Goal: Information Seeking & Learning: Learn about a topic

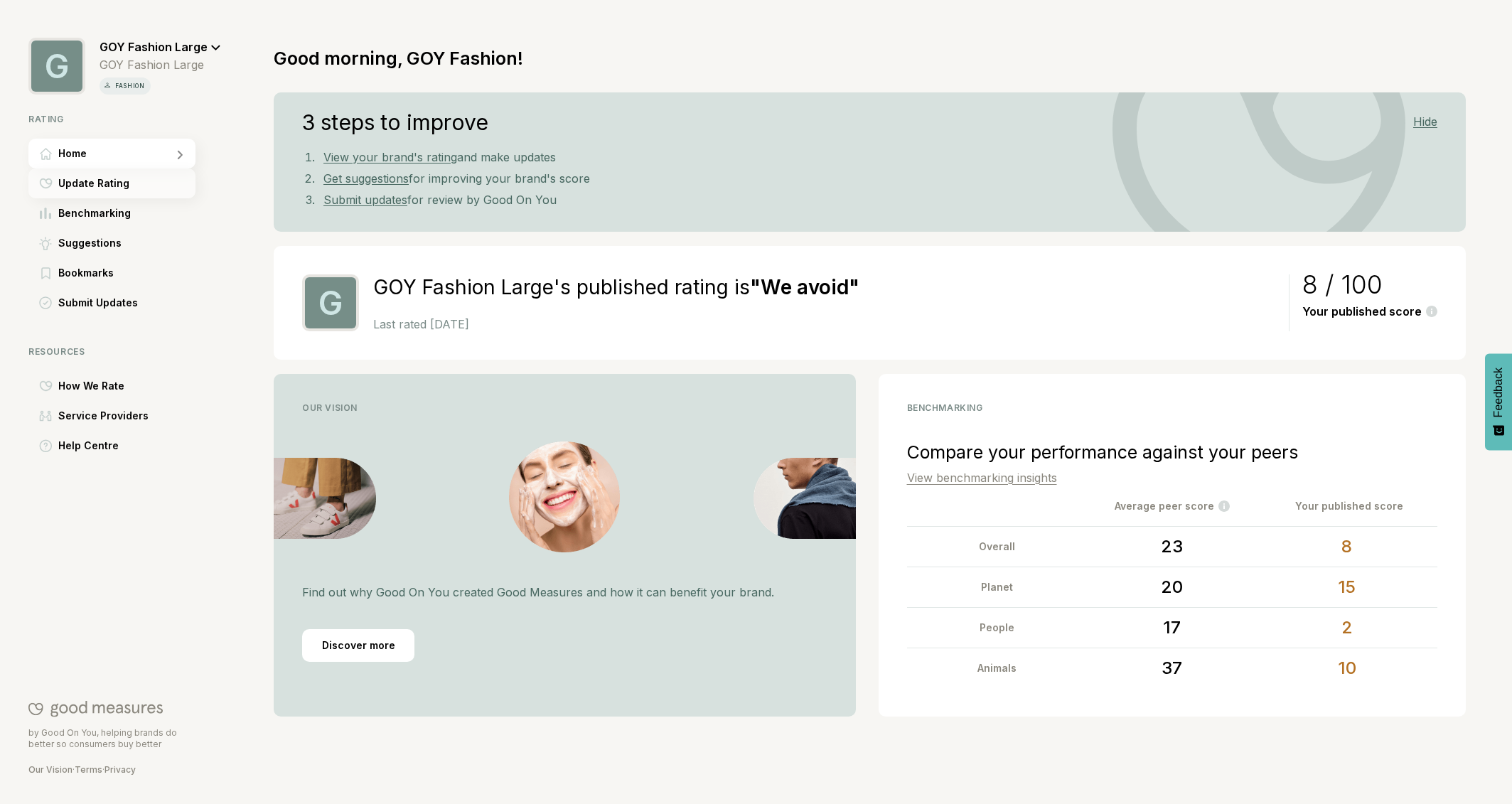
click at [98, 184] on span "Update Rating" at bounding box center [94, 183] width 71 height 17
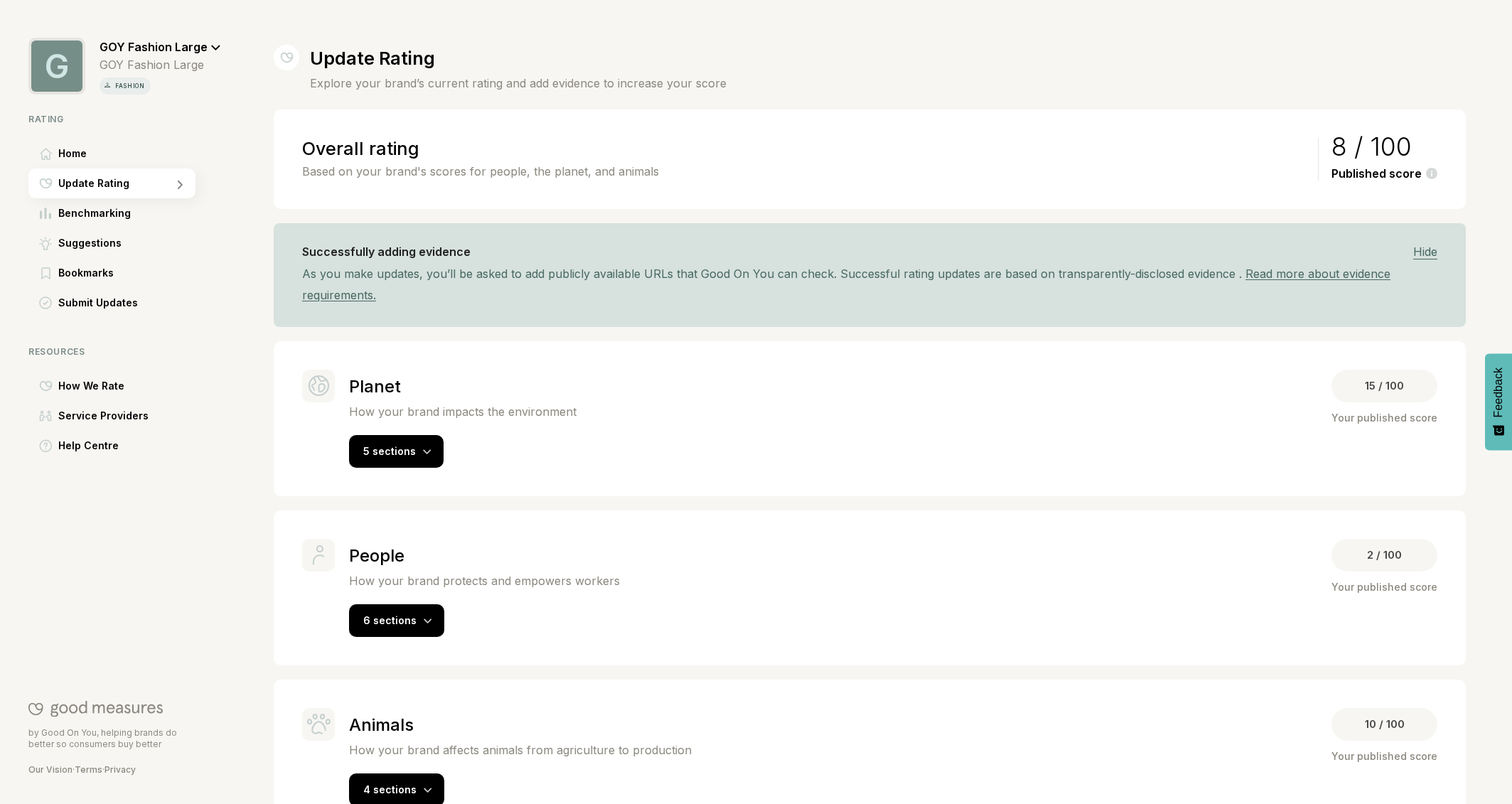
scroll to position [42, 0]
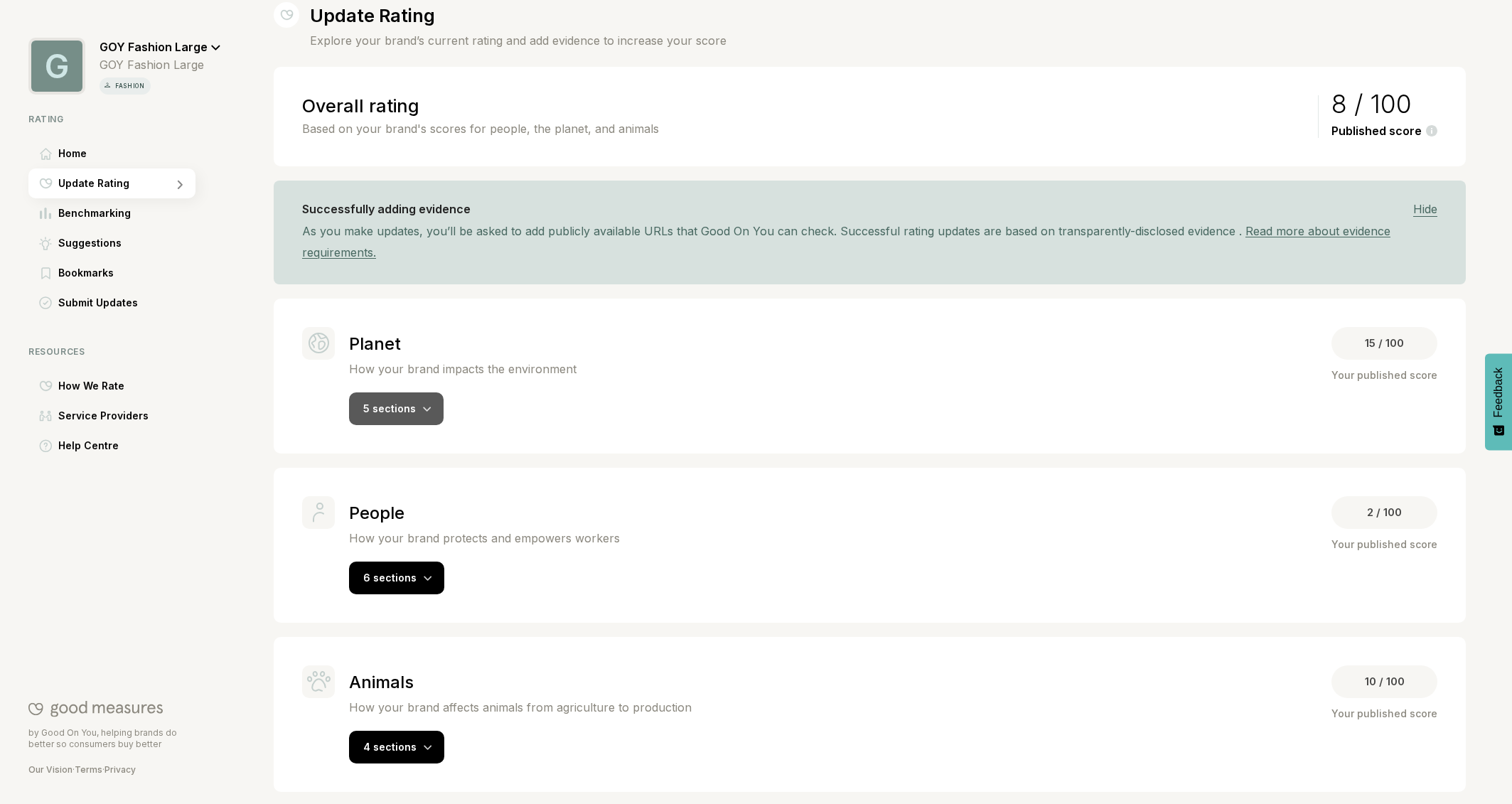
click at [423, 409] on icon at bounding box center [427, 409] width 8 height 6
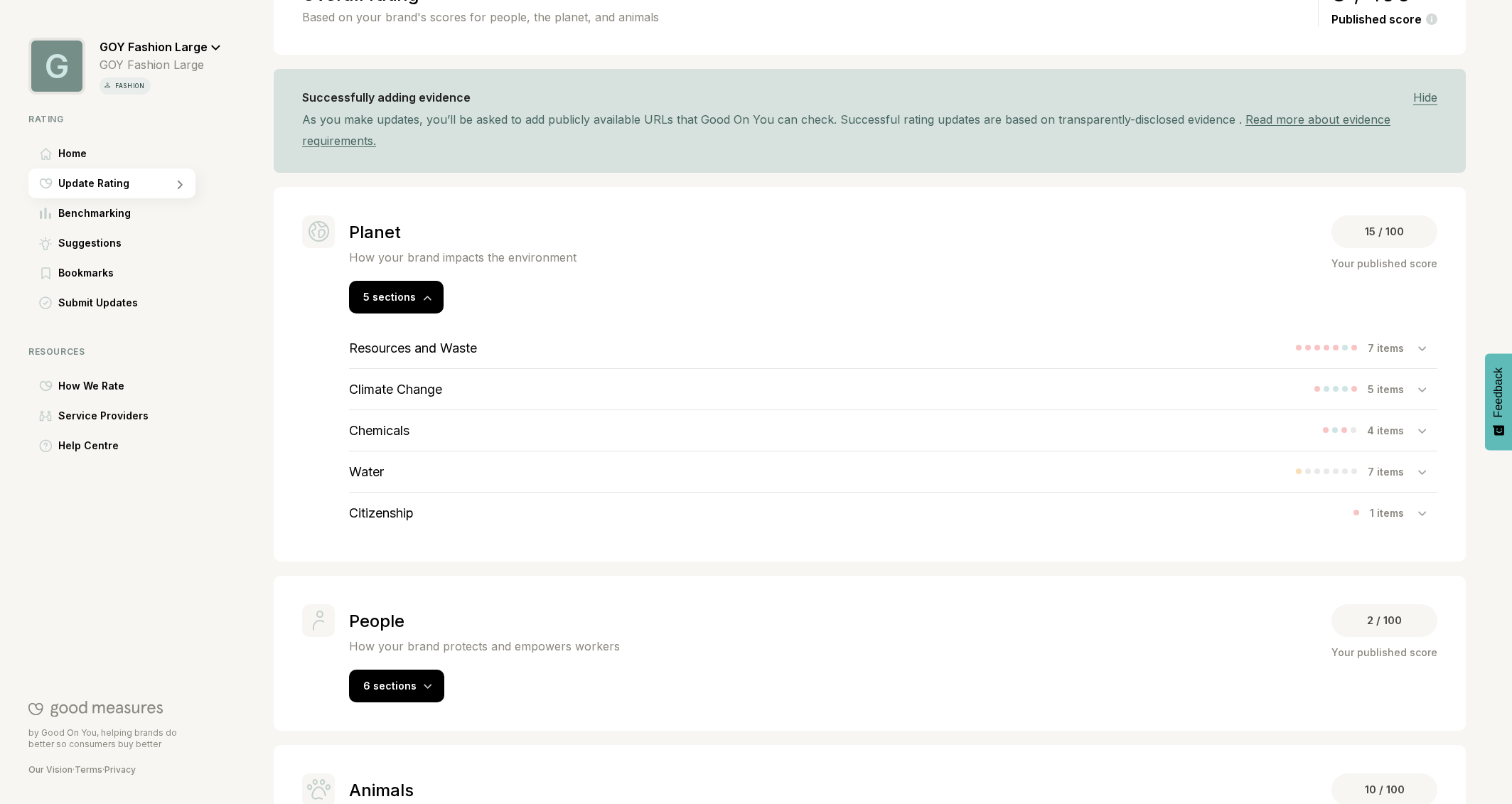
scroll to position [165, 0]
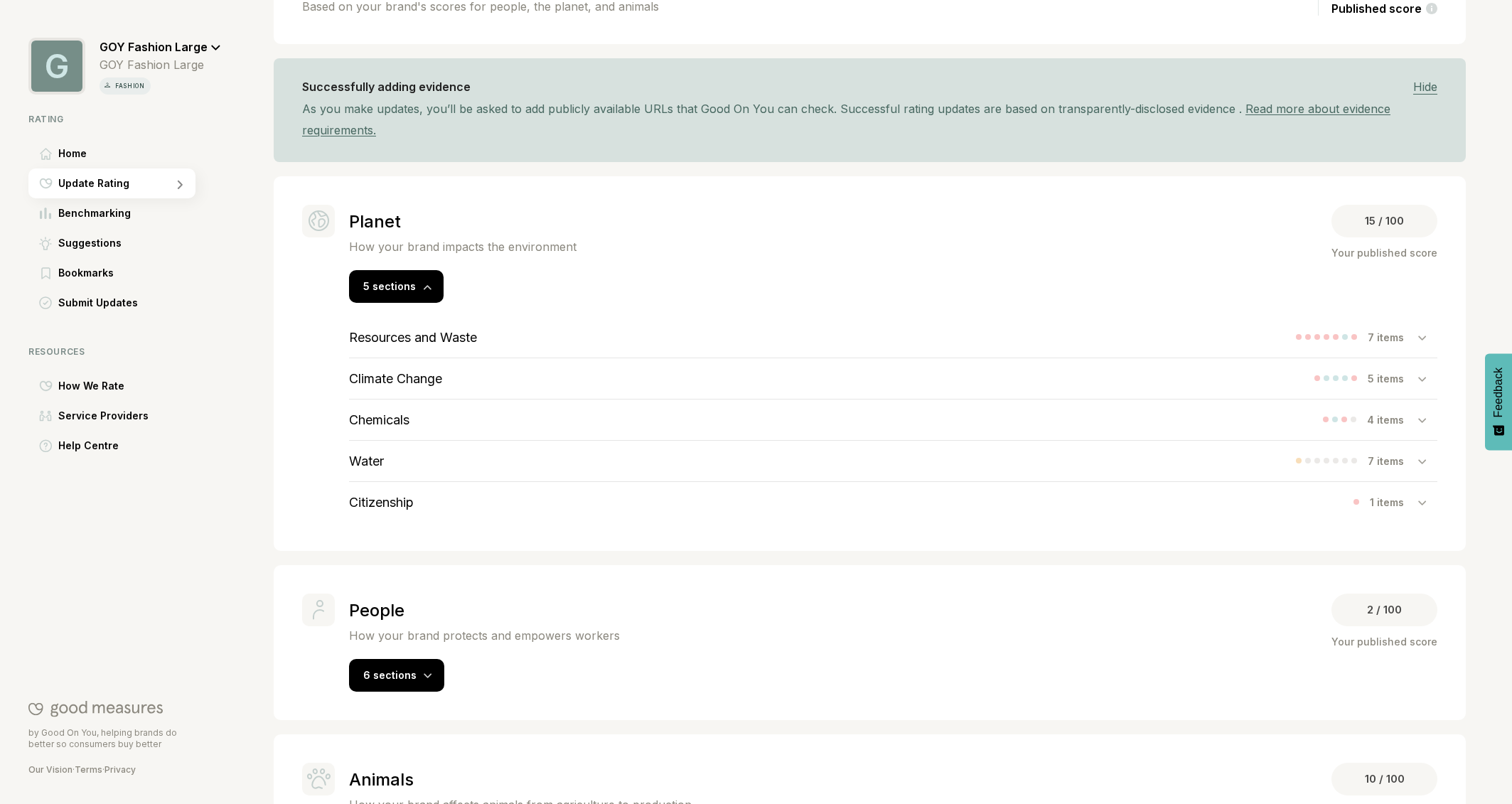
click at [416, 377] on h3 "Climate Change" at bounding box center [395, 378] width 93 height 15
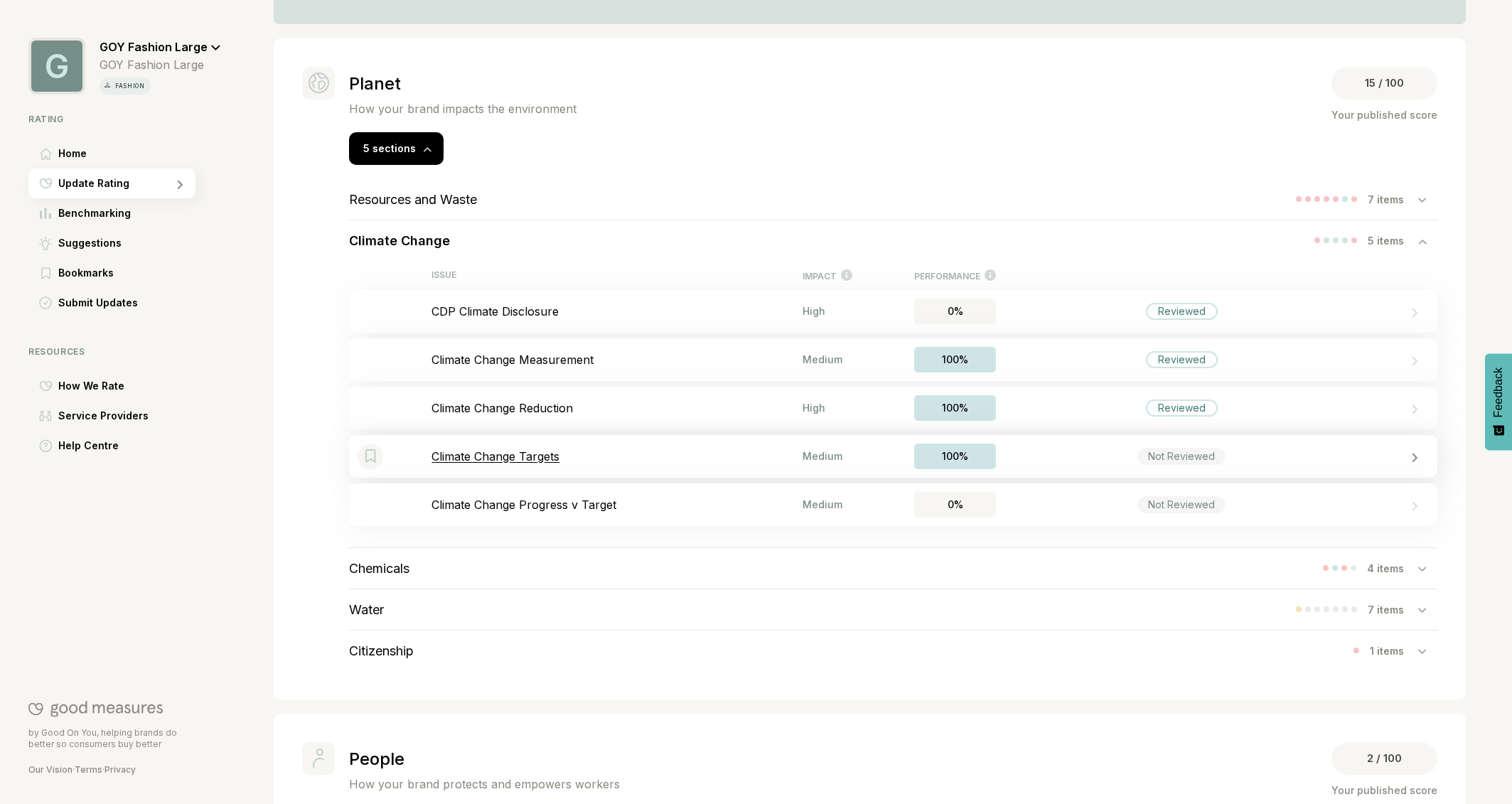
scroll to position [304, 0]
click at [518, 358] on p "Climate Change Measurement" at bounding box center [617, 359] width 371 height 14
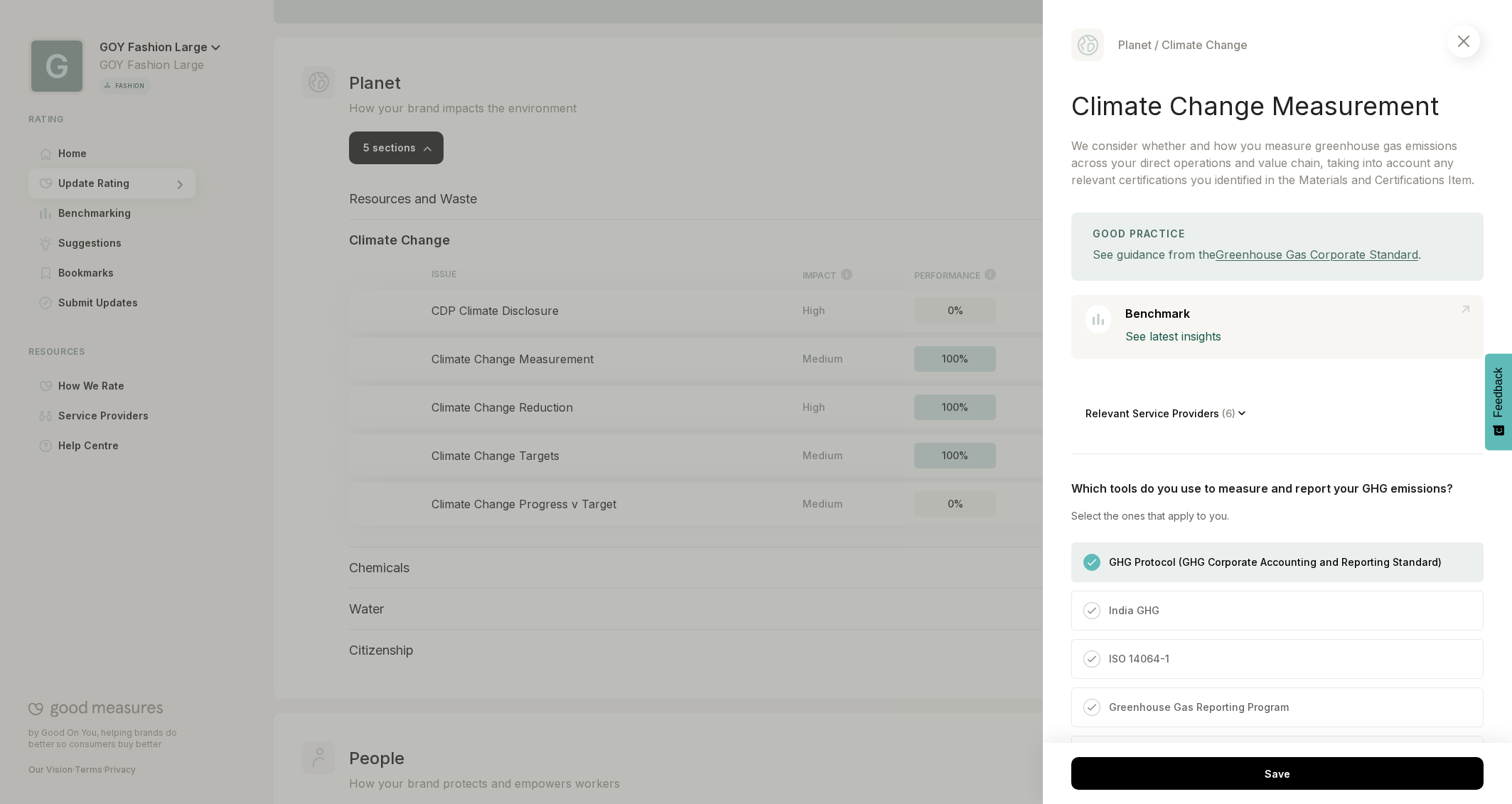
click at [1466, 42] on img at bounding box center [1463, 42] width 11 height 11
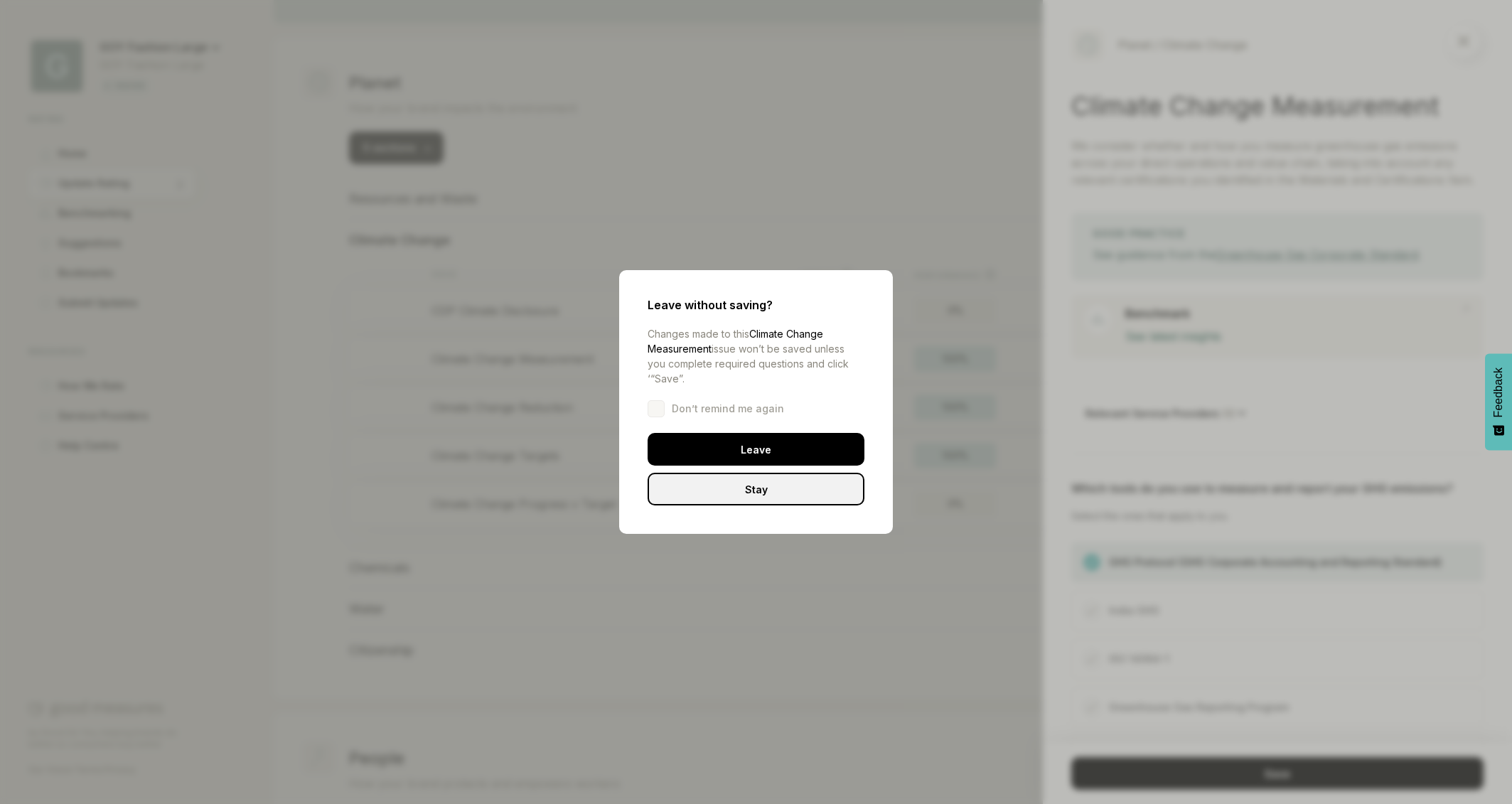
click at [769, 448] on div "Leave" at bounding box center [756, 449] width 217 height 33
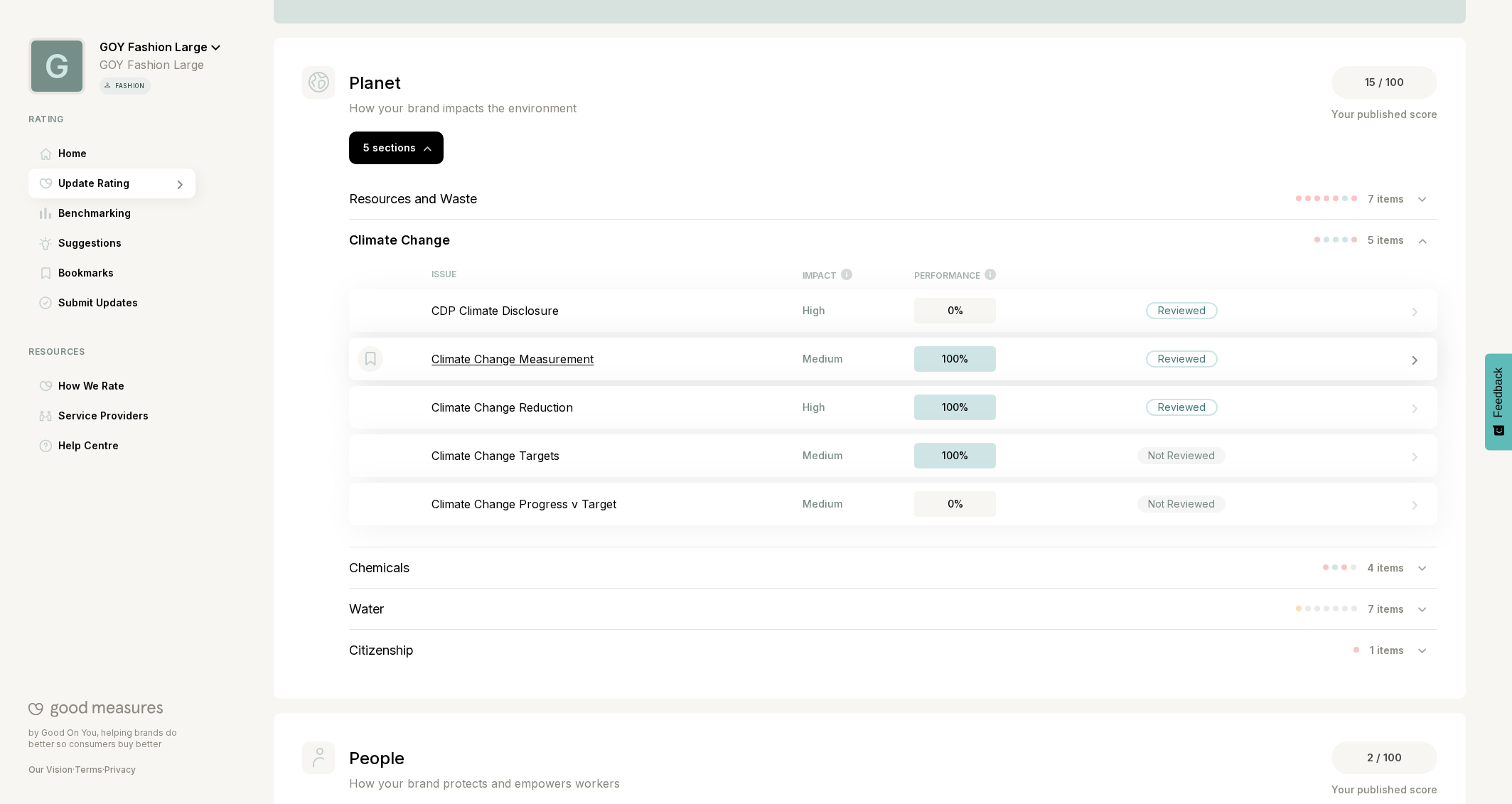
click at [521, 358] on p "Climate Change Measurement" at bounding box center [617, 359] width 371 height 14
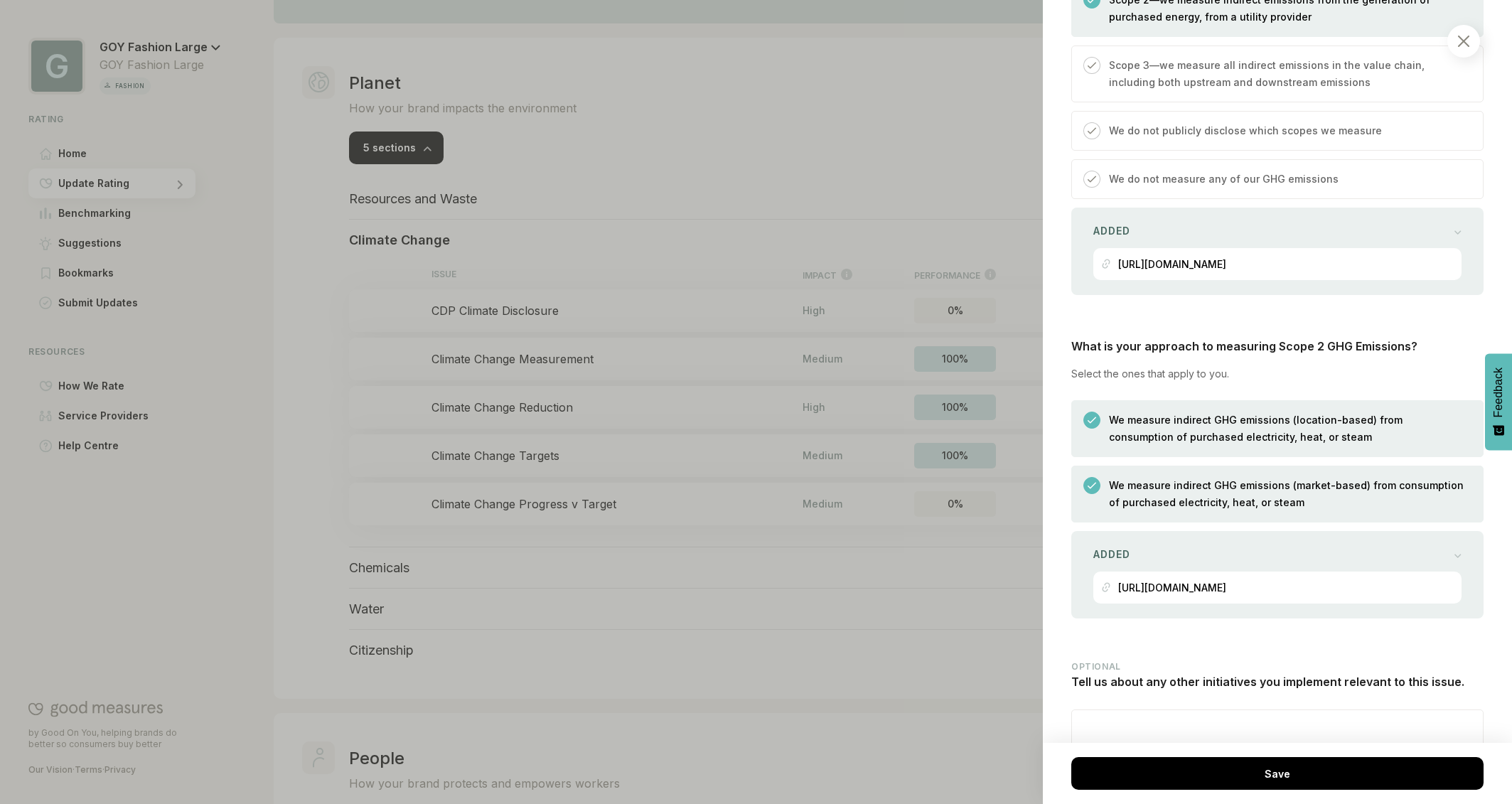
scroll to position [1182, 0]
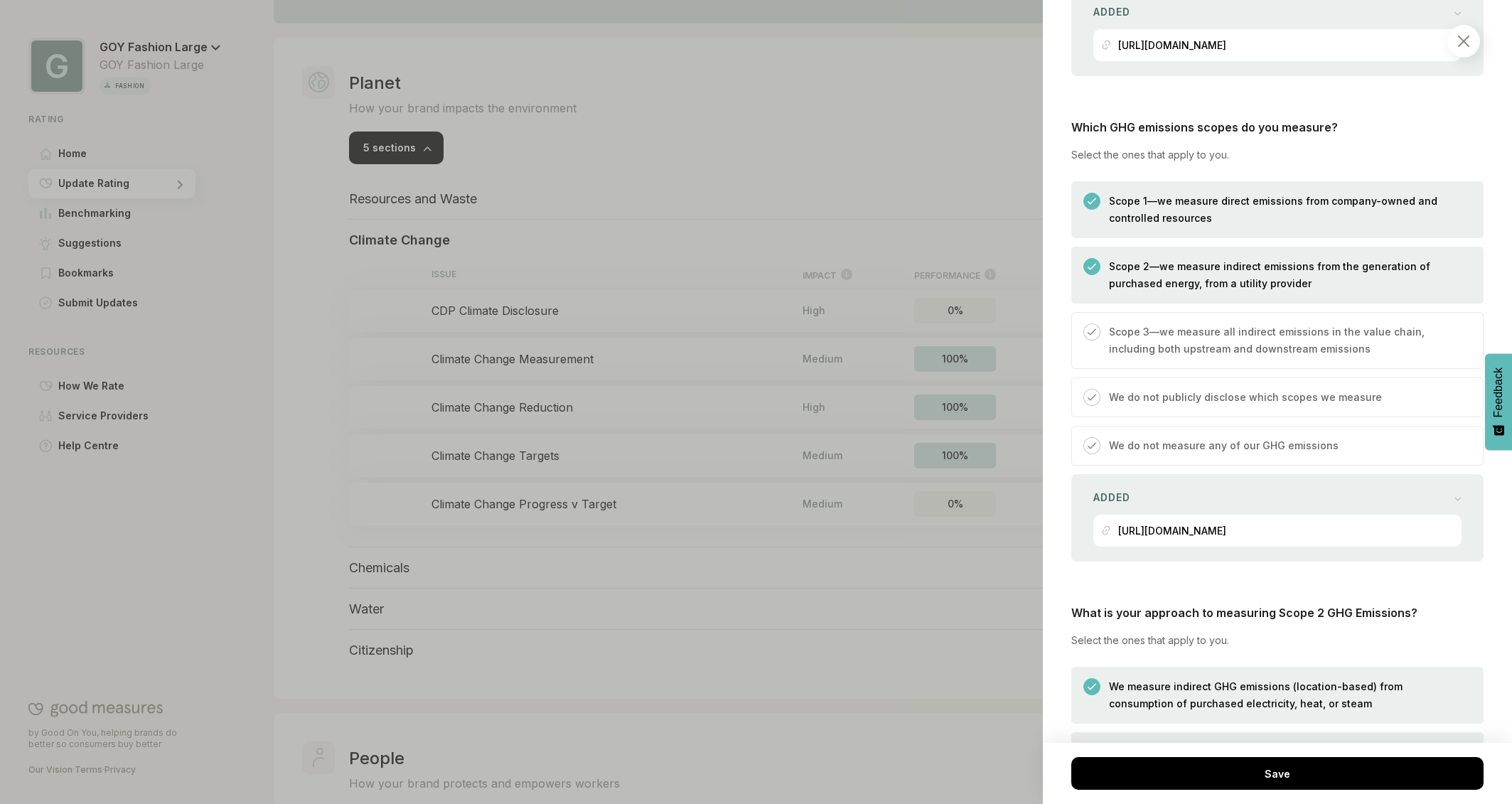
drag, startPoint x: 1097, startPoint y: 330, endPoint x: 1114, endPoint y: 354, distance: 29.4
click at [1097, 330] on div at bounding box center [1092, 332] width 17 height 17
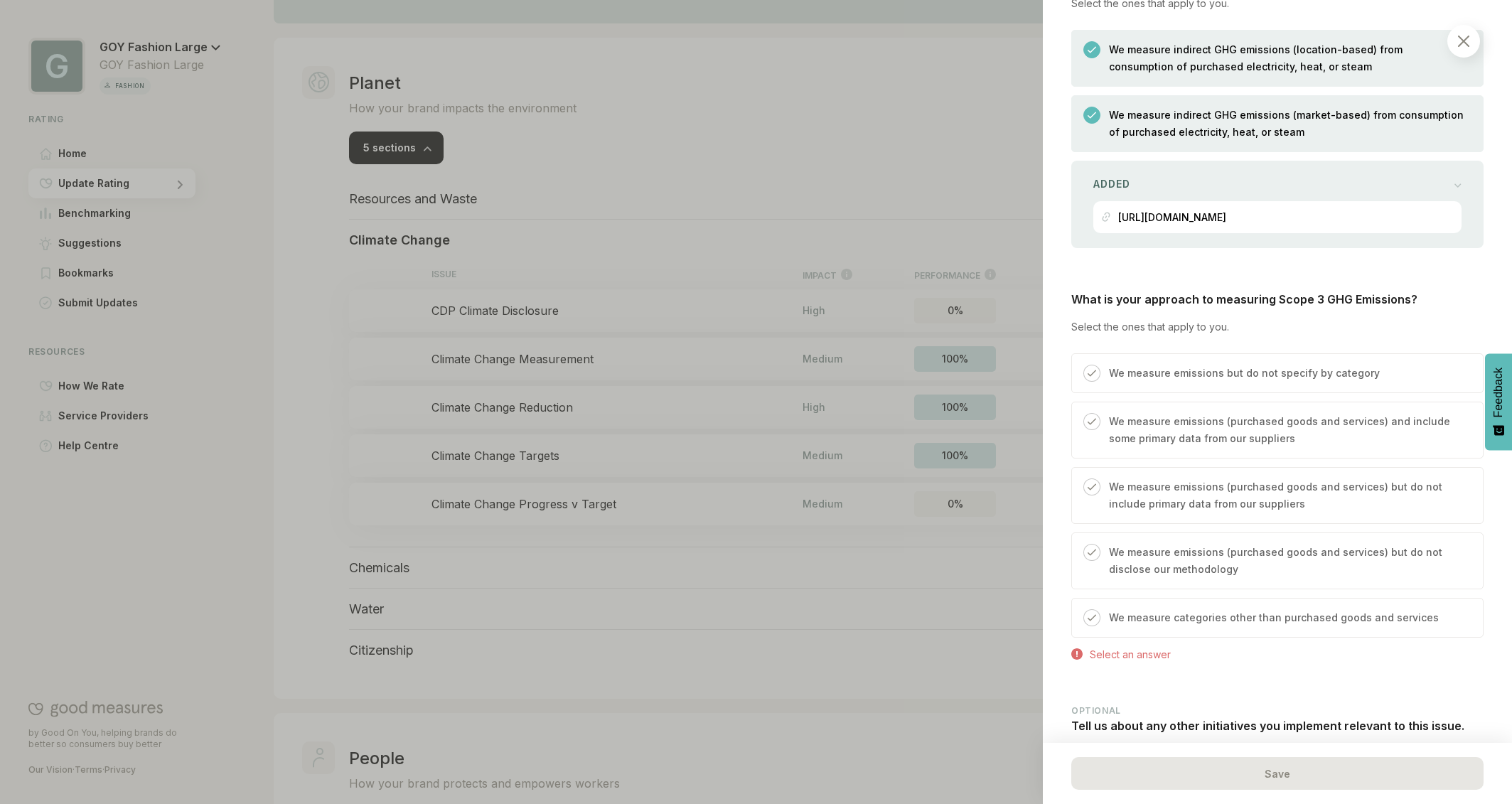
scroll to position [1789, 0]
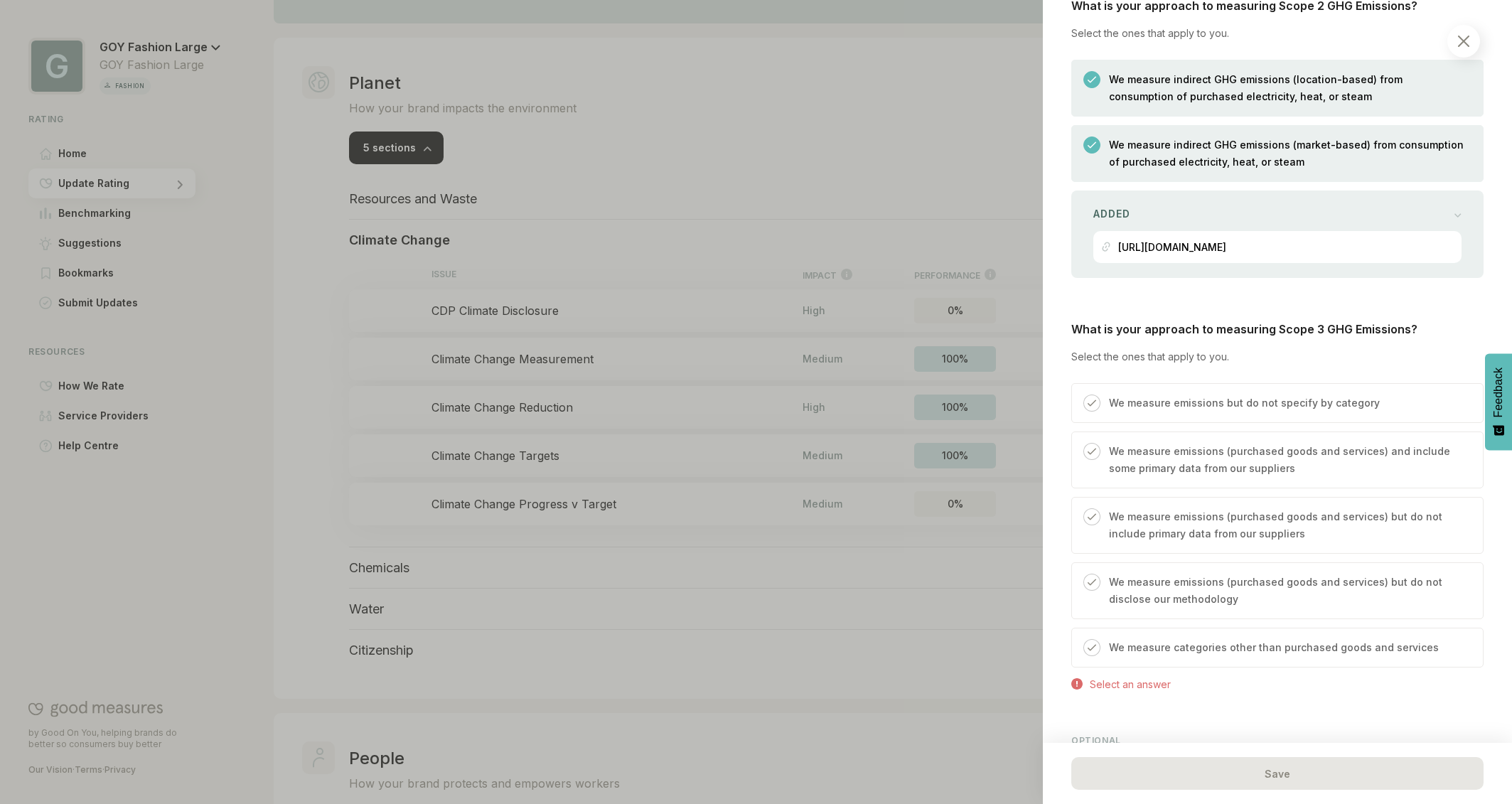
click at [1466, 39] on img at bounding box center [1463, 42] width 11 height 11
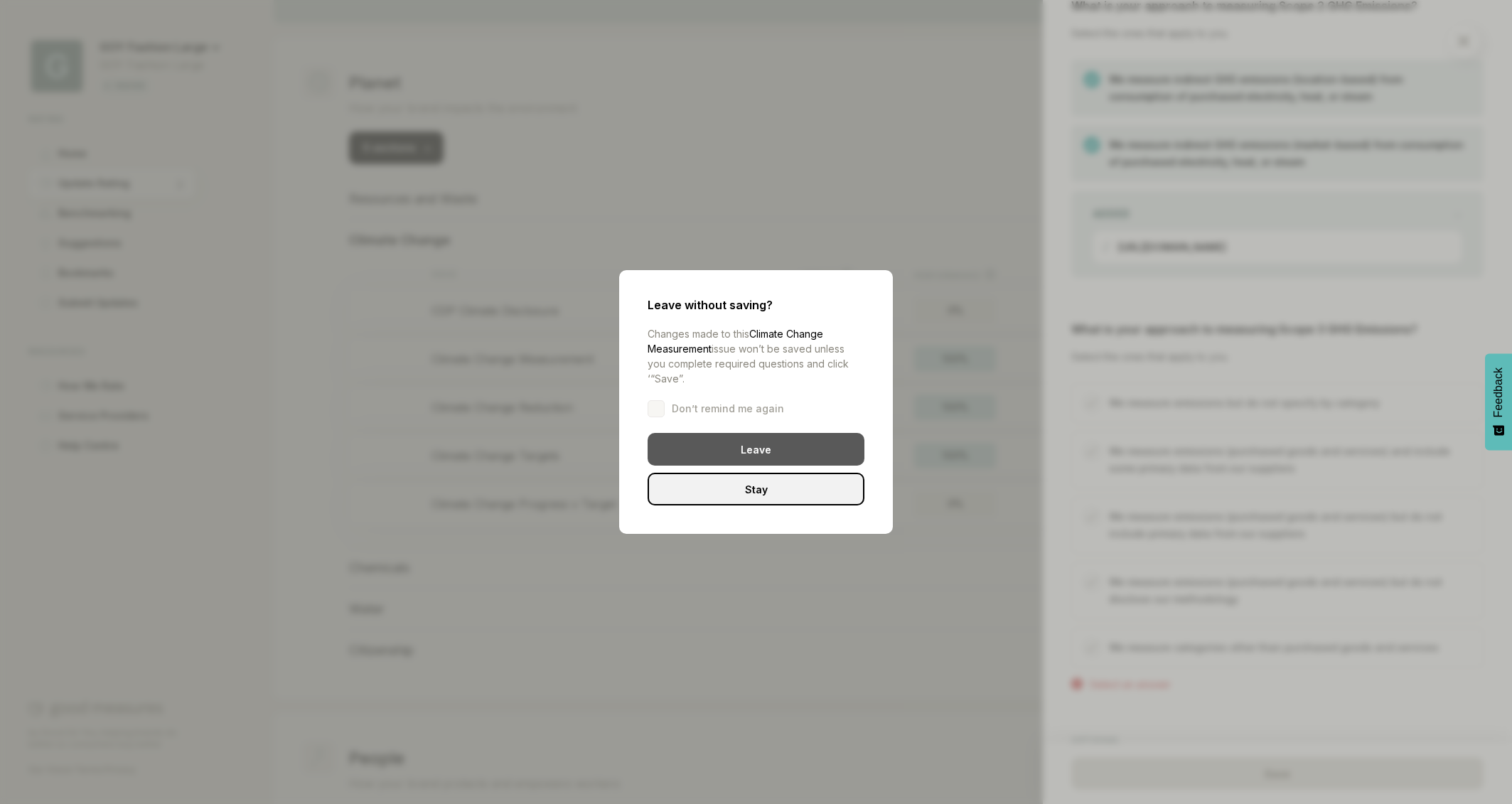
click at [781, 450] on div "Leave" at bounding box center [756, 449] width 217 height 33
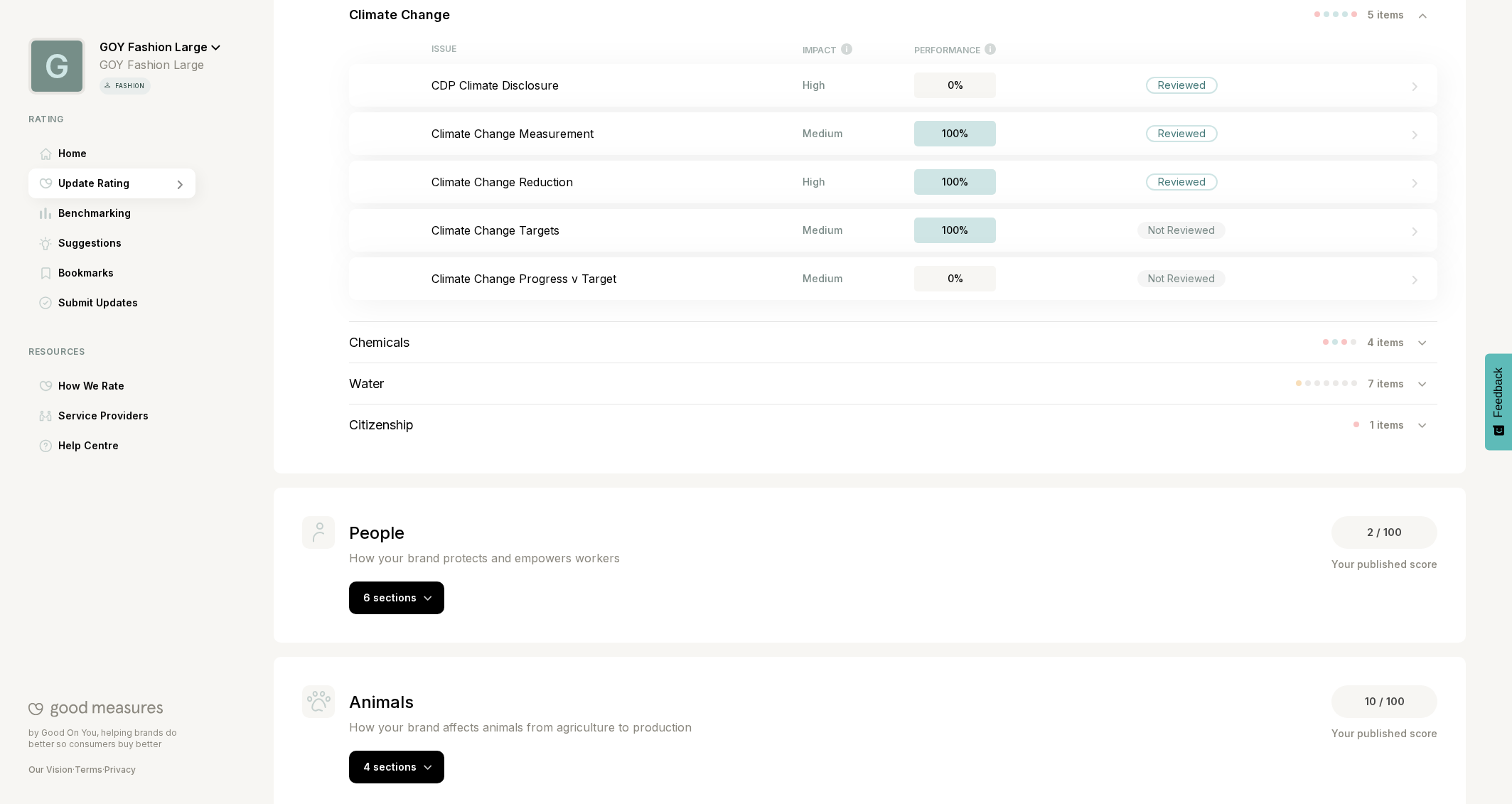
scroll to position [550, 0]
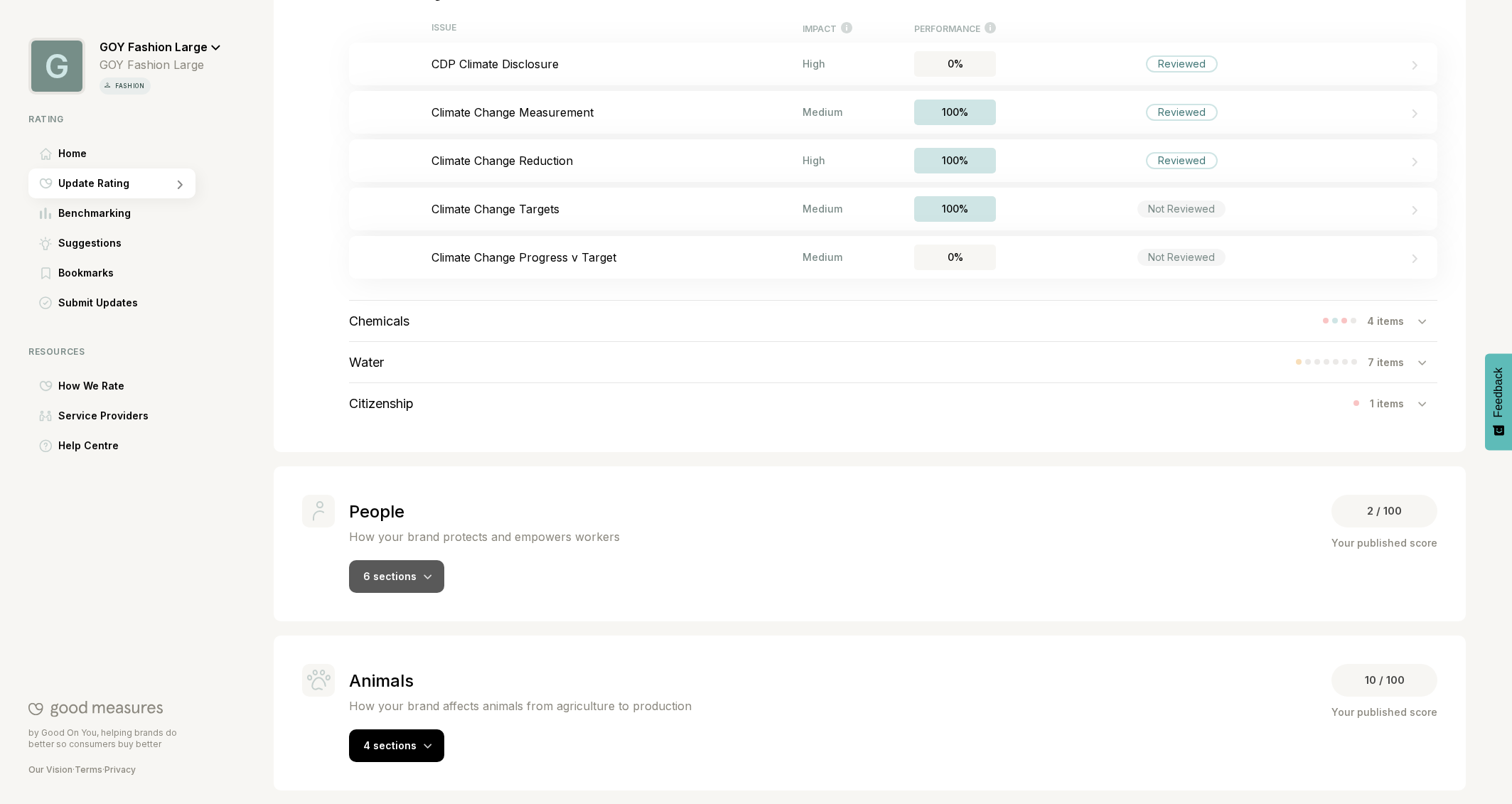
click at [412, 574] on span "6 sections" at bounding box center [390, 576] width 54 height 12
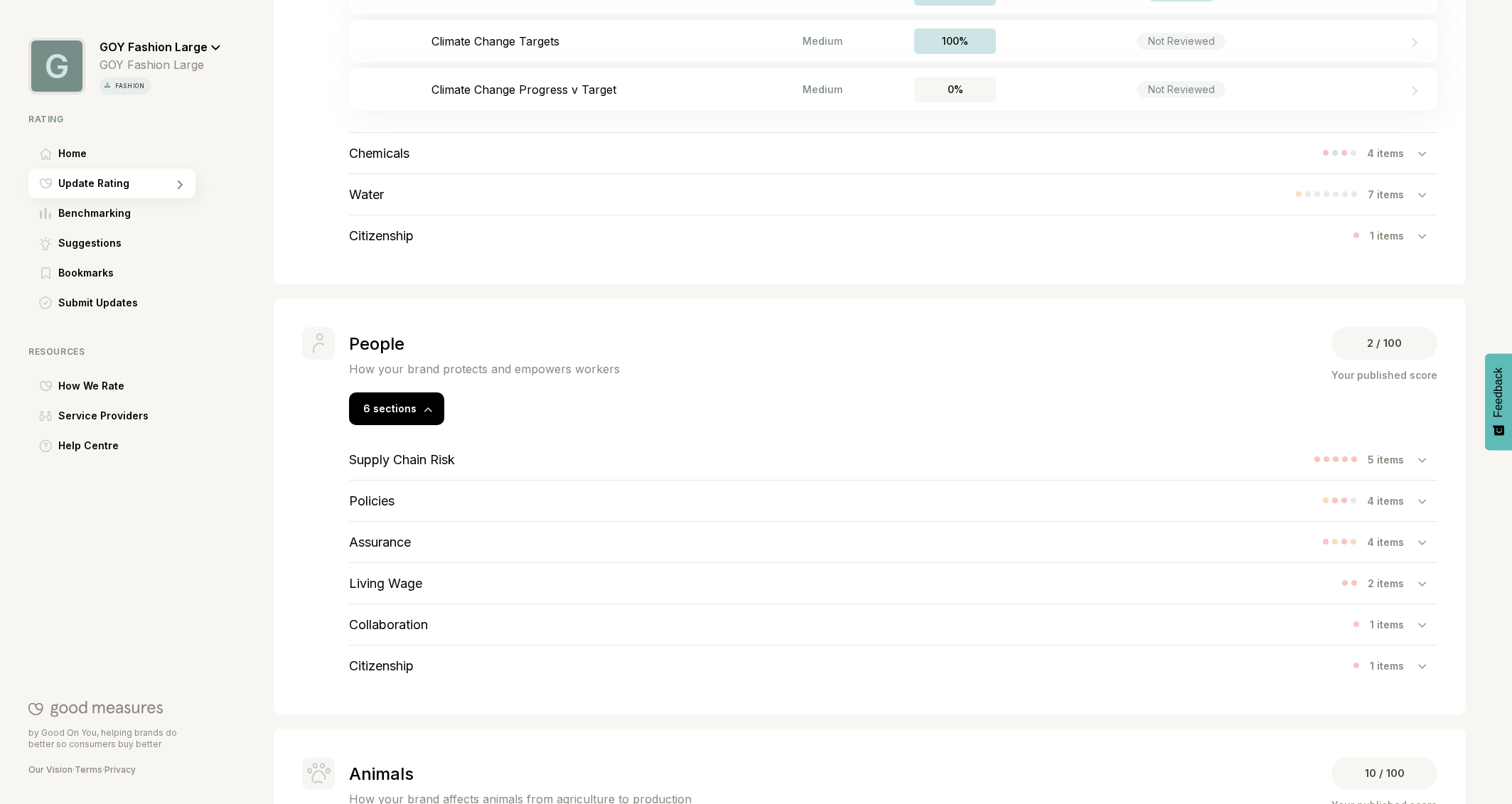
scroll to position [761, 0]
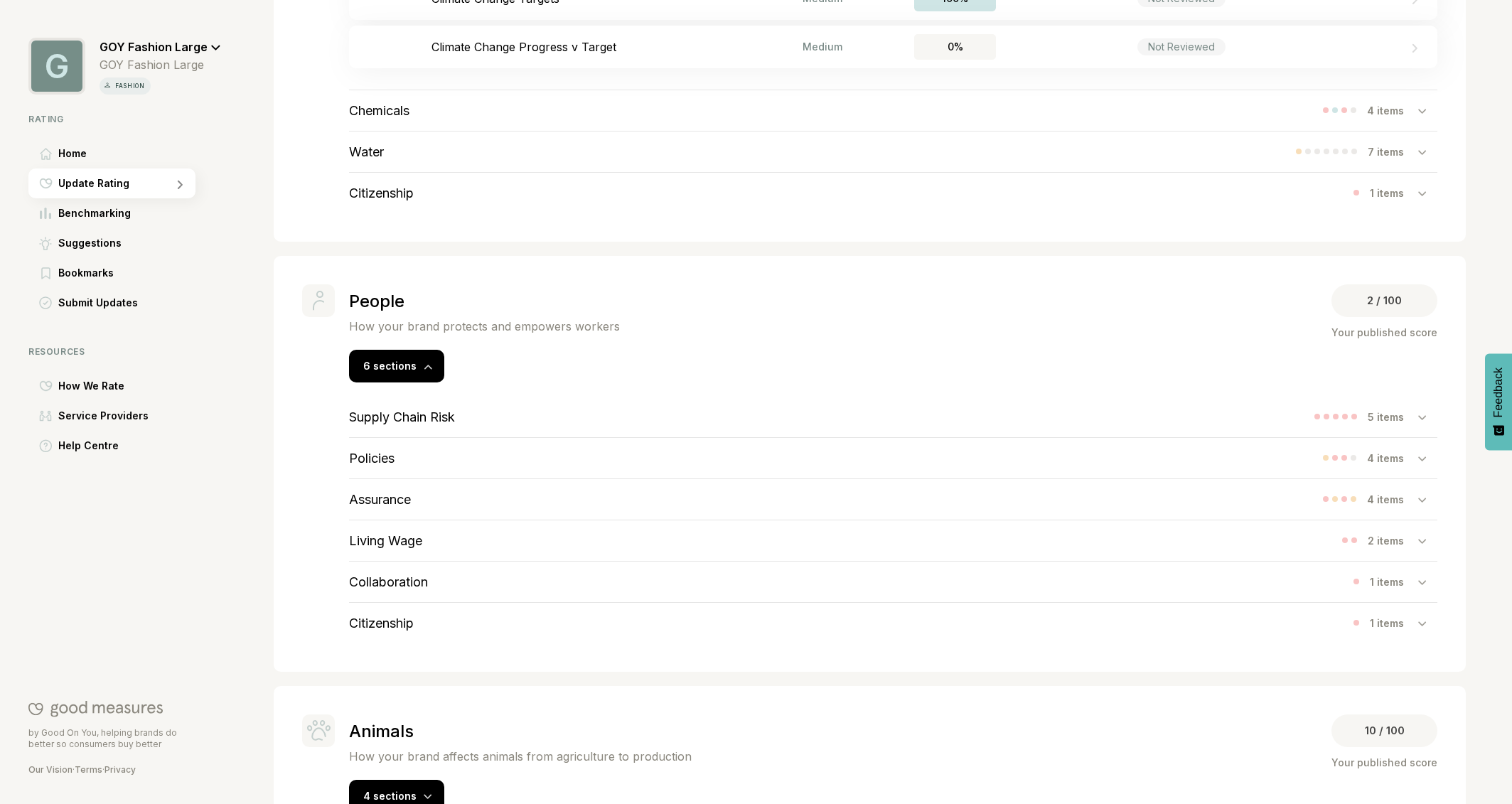
click at [419, 421] on h3 "Supply Chain Risk" at bounding box center [402, 417] width 106 height 15
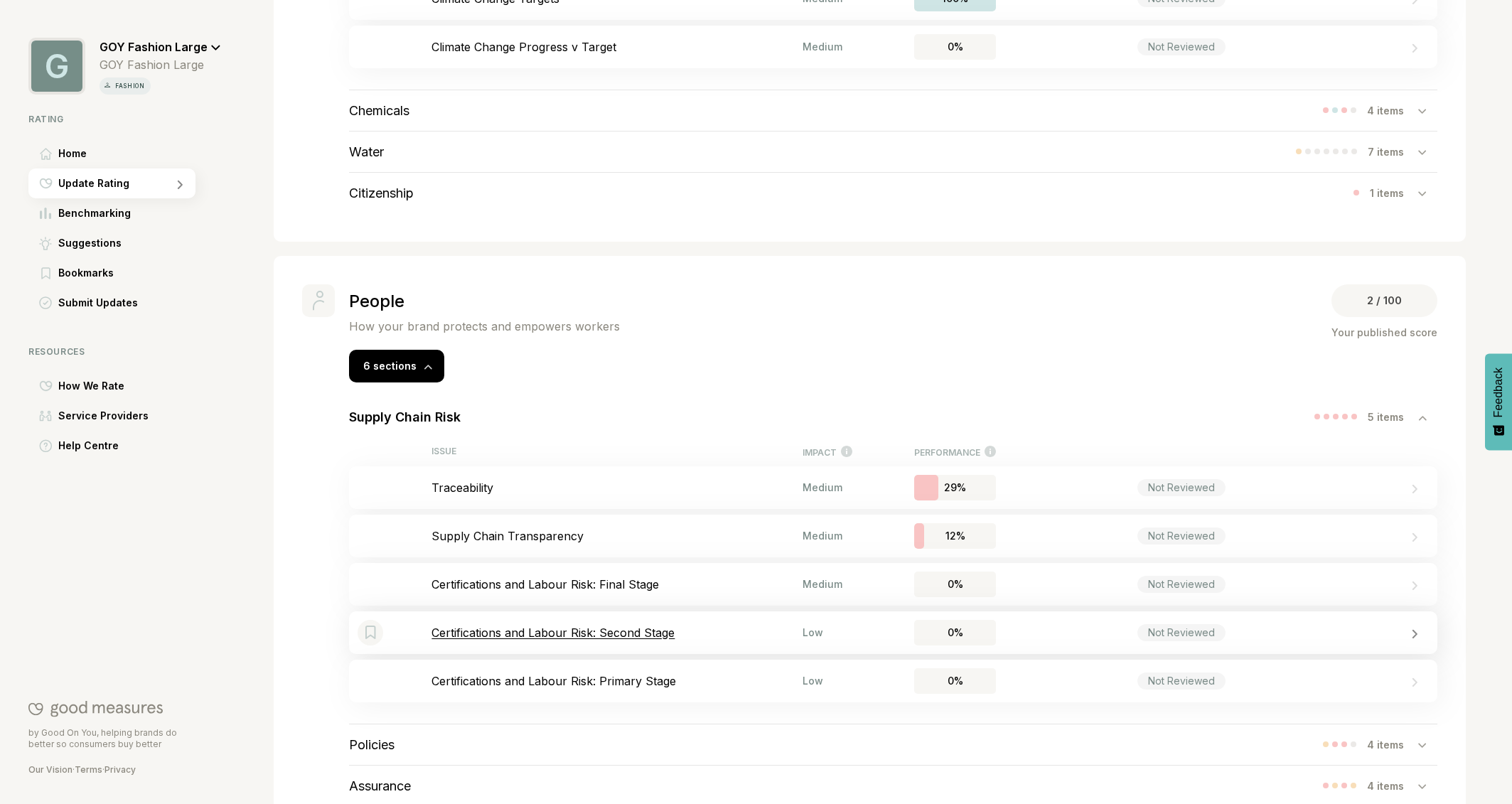
scroll to position [908, 0]
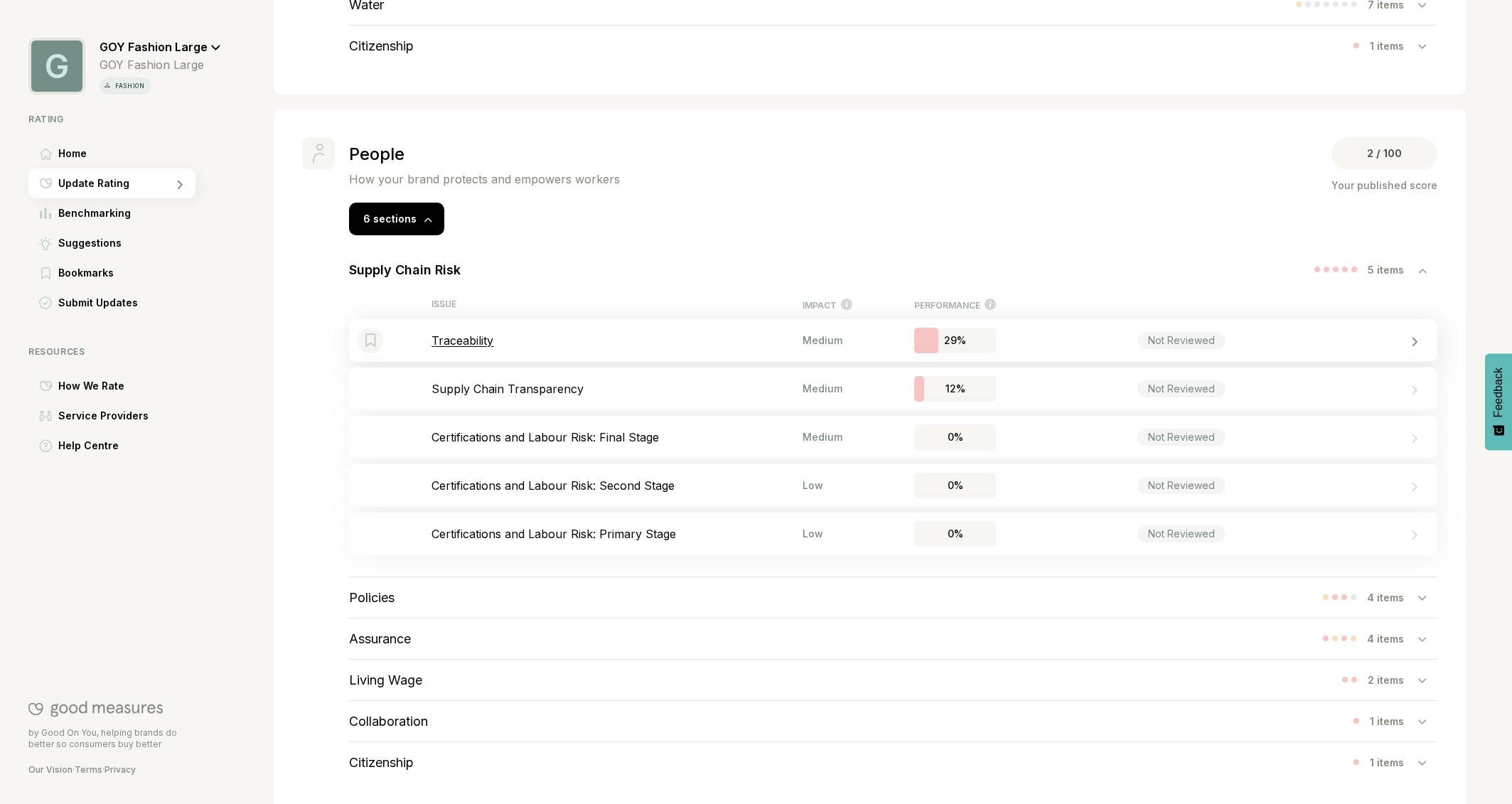
click at [473, 341] on p "Traceability" at bounding box center [617, 340] width 371 height 14
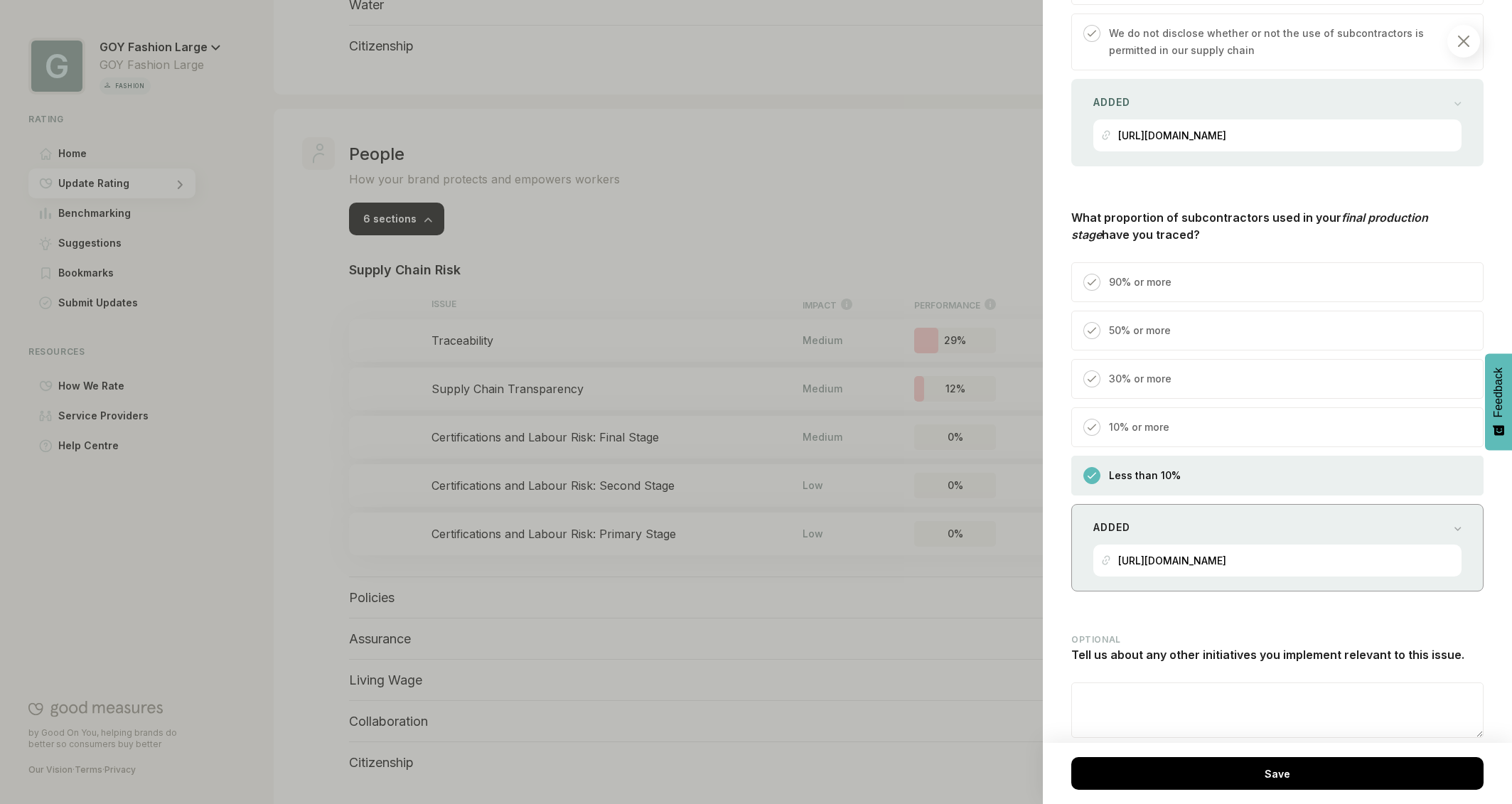
scroll to position [2065, 0]
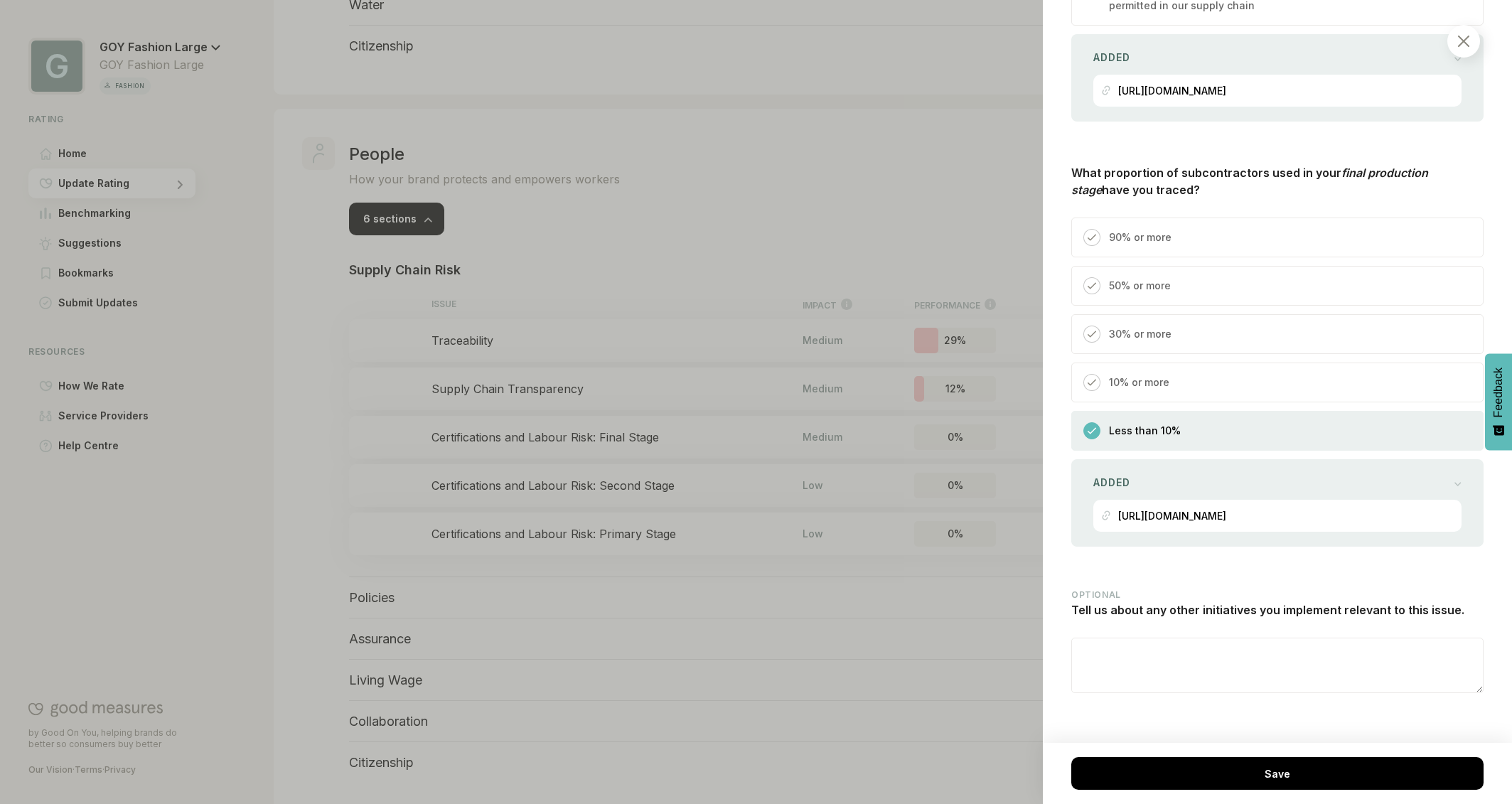
click at [1462, 40] on img at bounding box center [1463, 42] width 11 height 11
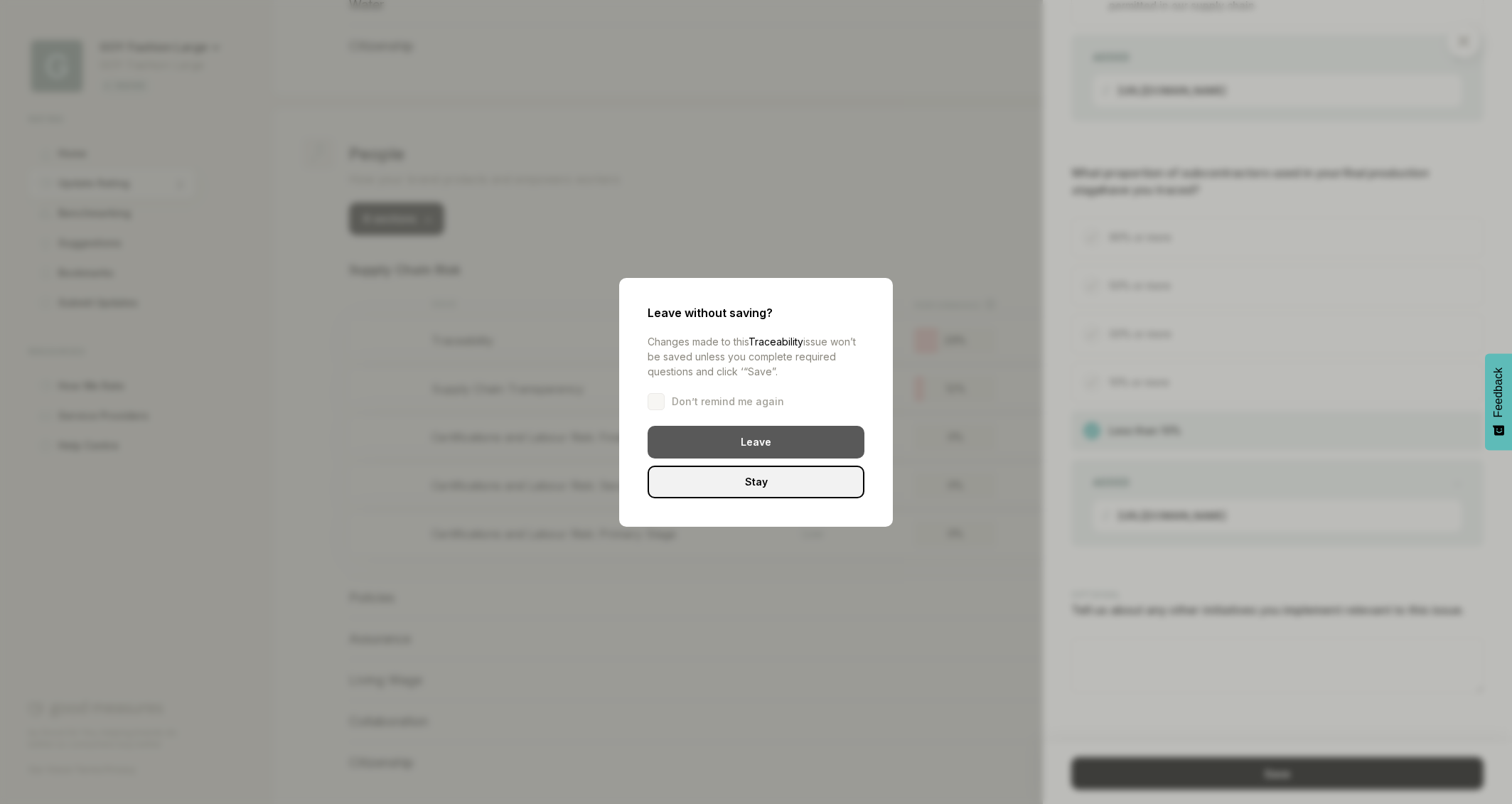
click at [734, 443] on div "Leave" at bounding box center [756, 442] width 217 height 33
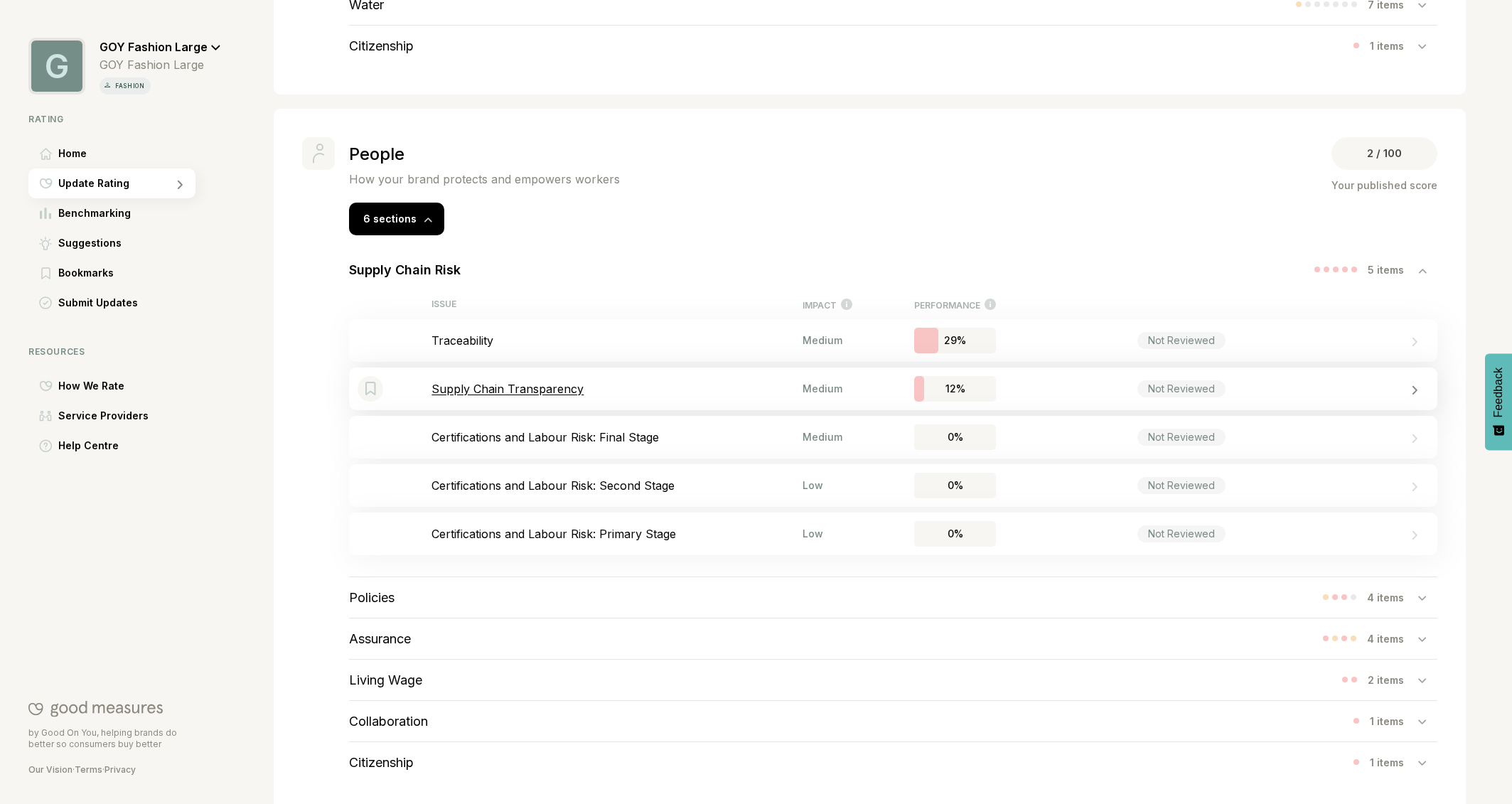
drag, startPoint x: 510, startPoint y: 394, endPoint x: 513, endPoint y: 379, distance: 15.3
click at [513, 379] on div "Bookmark this item Supply Chain Transparency Medium 12% Not Reviewed" at bounding box center [893, 389] width 1088 height 42
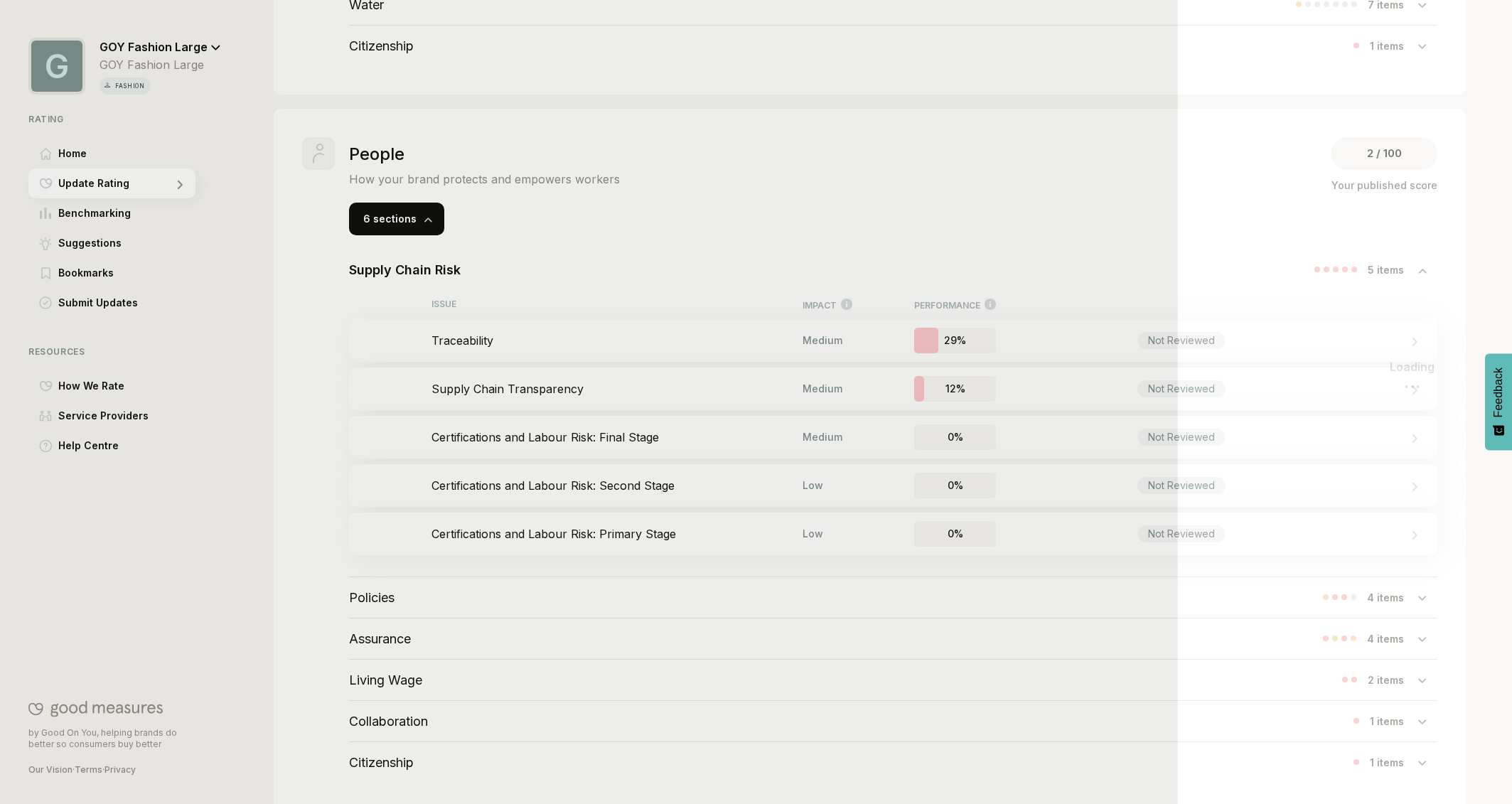
click at [504, 387] on div at bounding box center [756, 402] width 1512 height 804
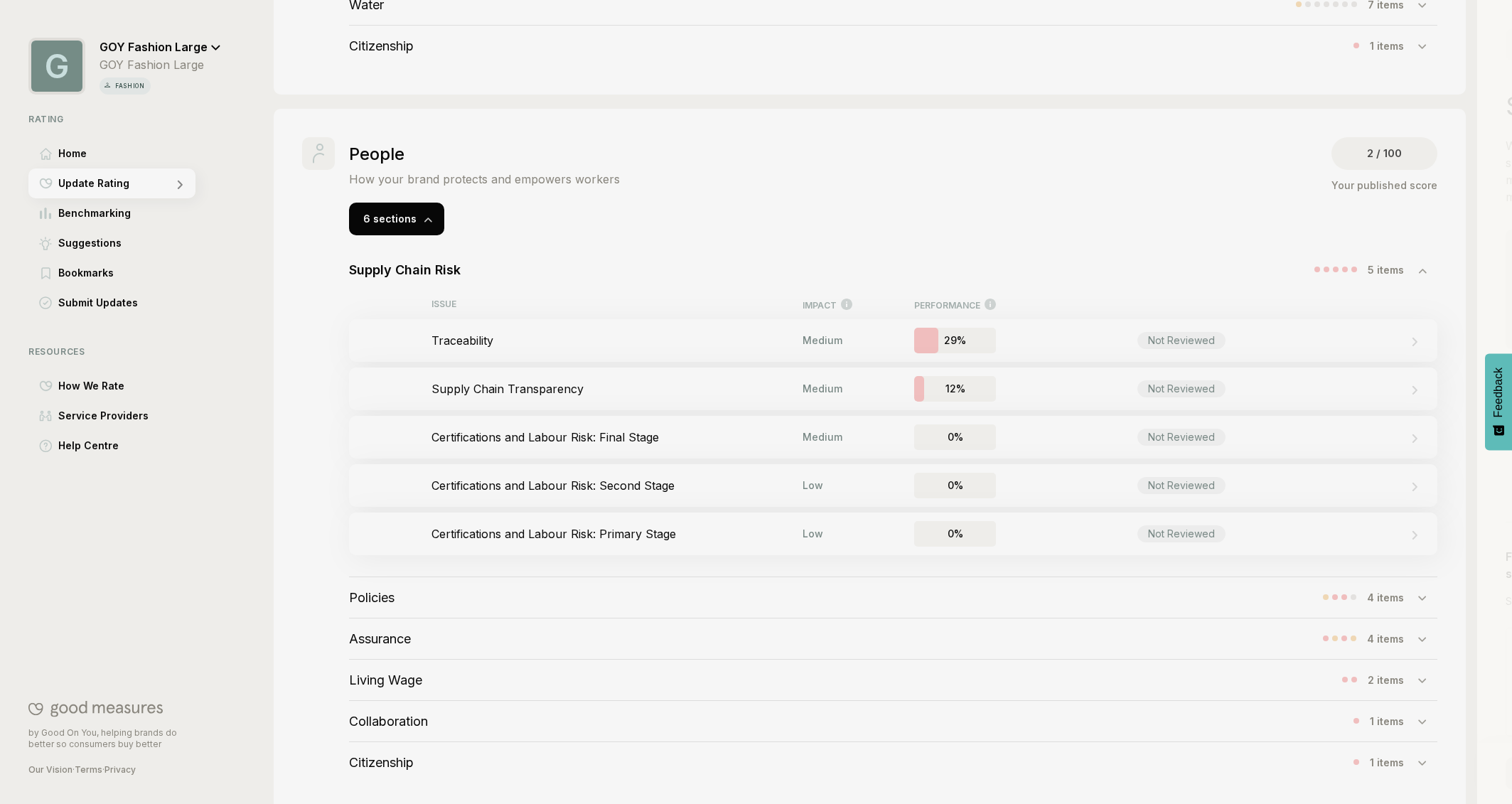
click at [505, 392] on div at bounding box center [756, 402] width 1512 height 804
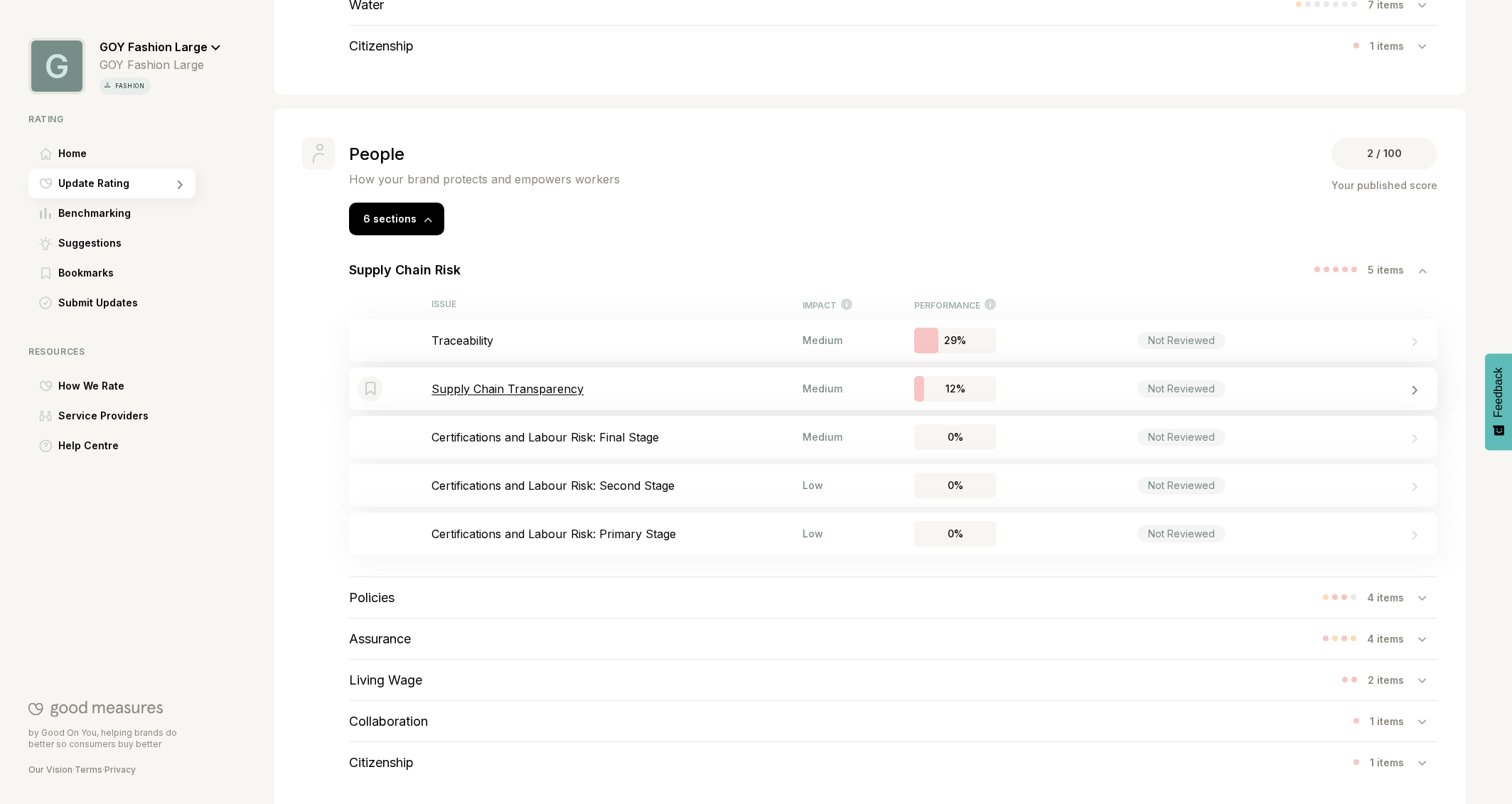
click at [489, 392] on p "Supply Chain Transparency" at bounding box center [617, 388] width 371 height 14
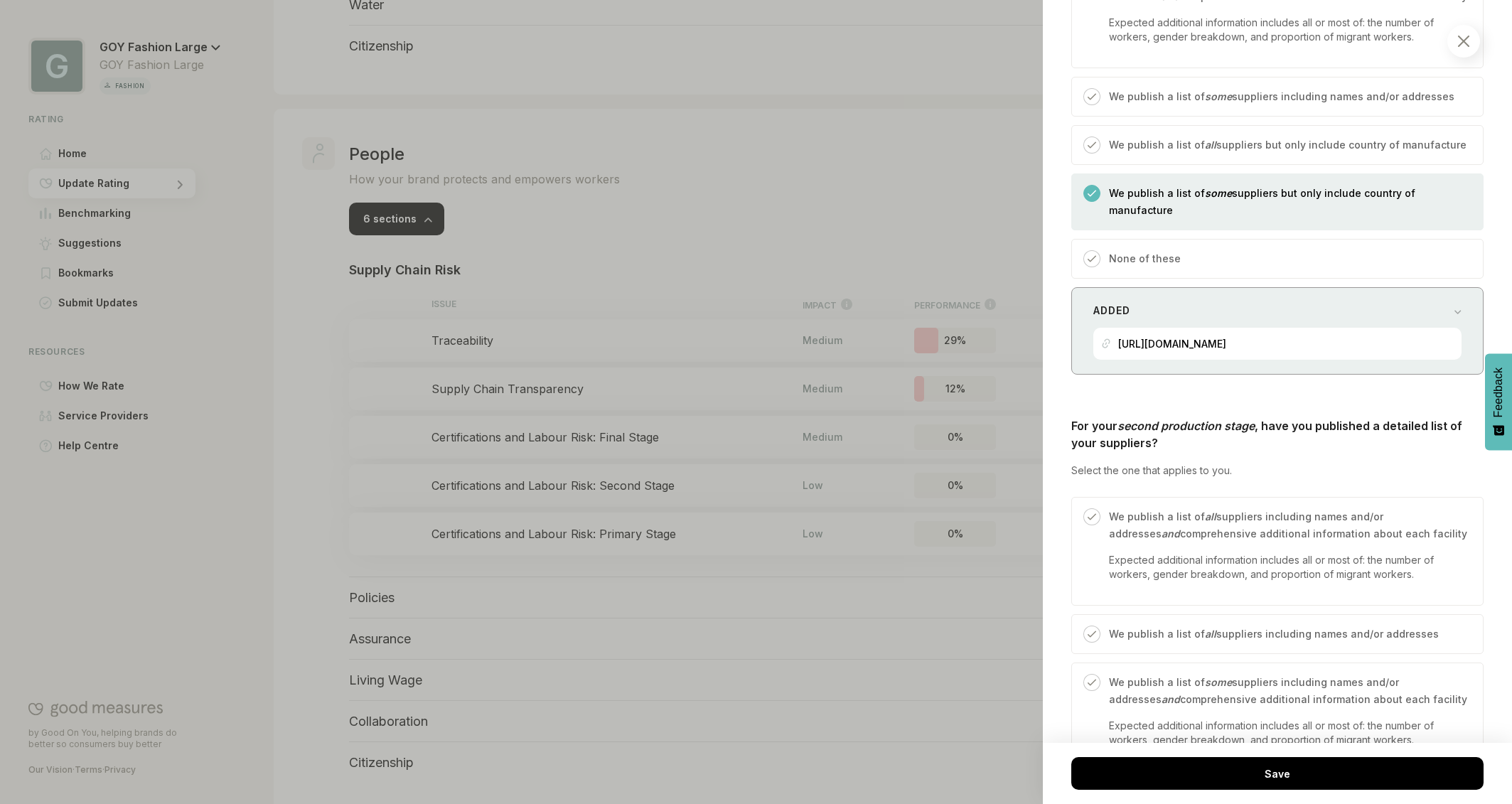
scroll to position [847, 0]
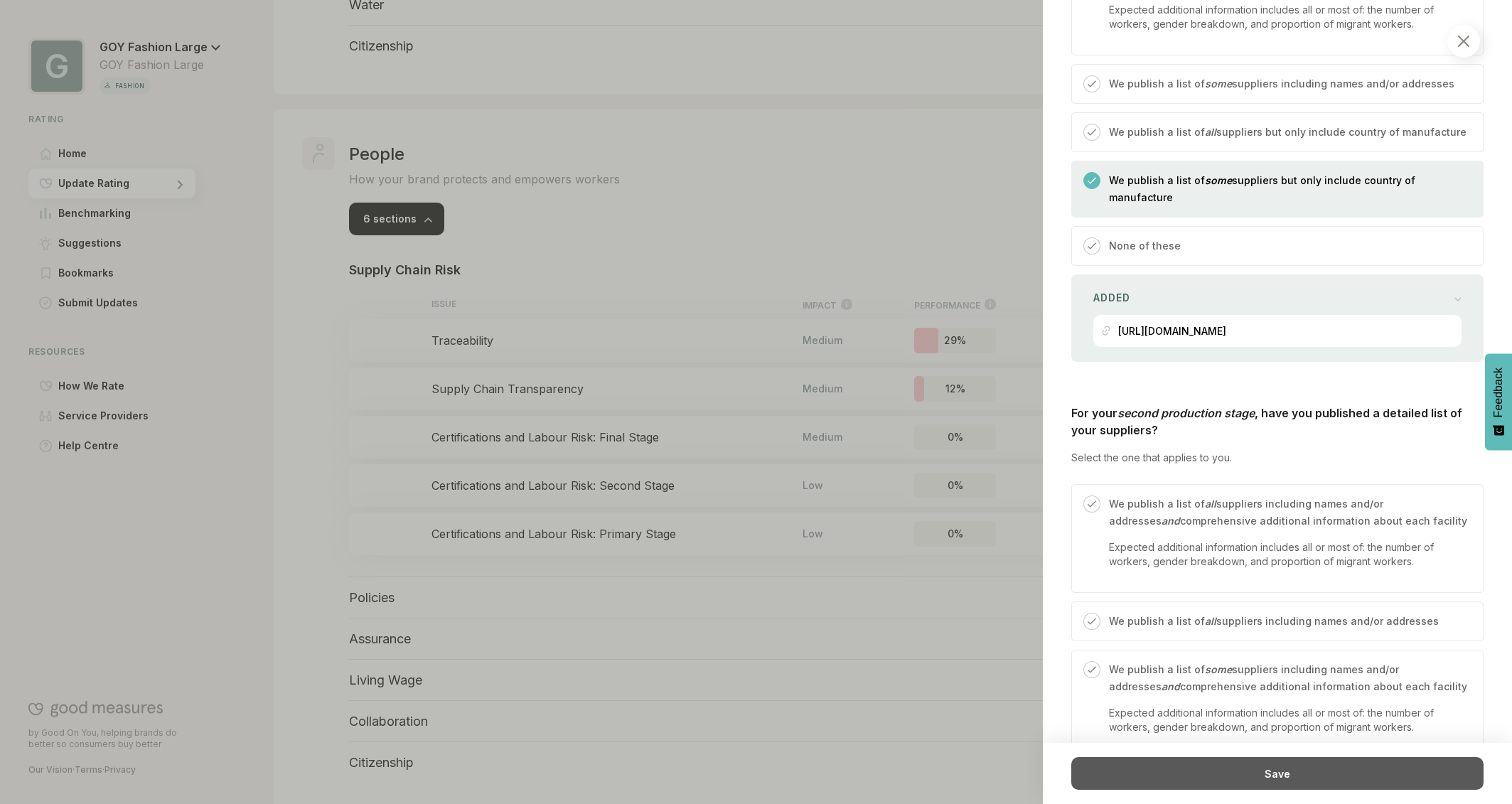
click at [1314, 776] on div "Save" at bounding box center [1277, 774] width 412 height 33
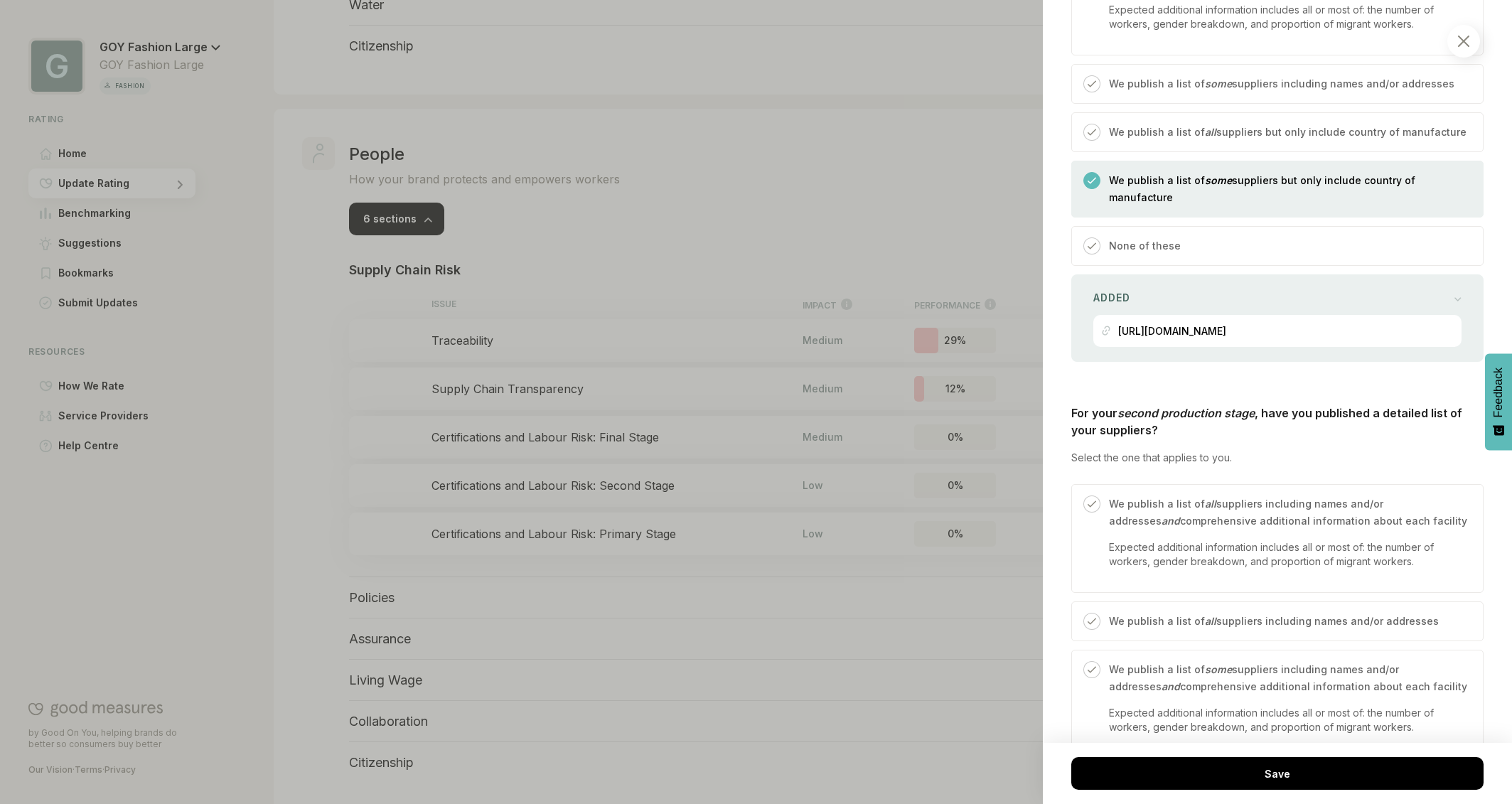
click at [1458, 38] on img at bounding box center [1463, 42] width 11 height 11
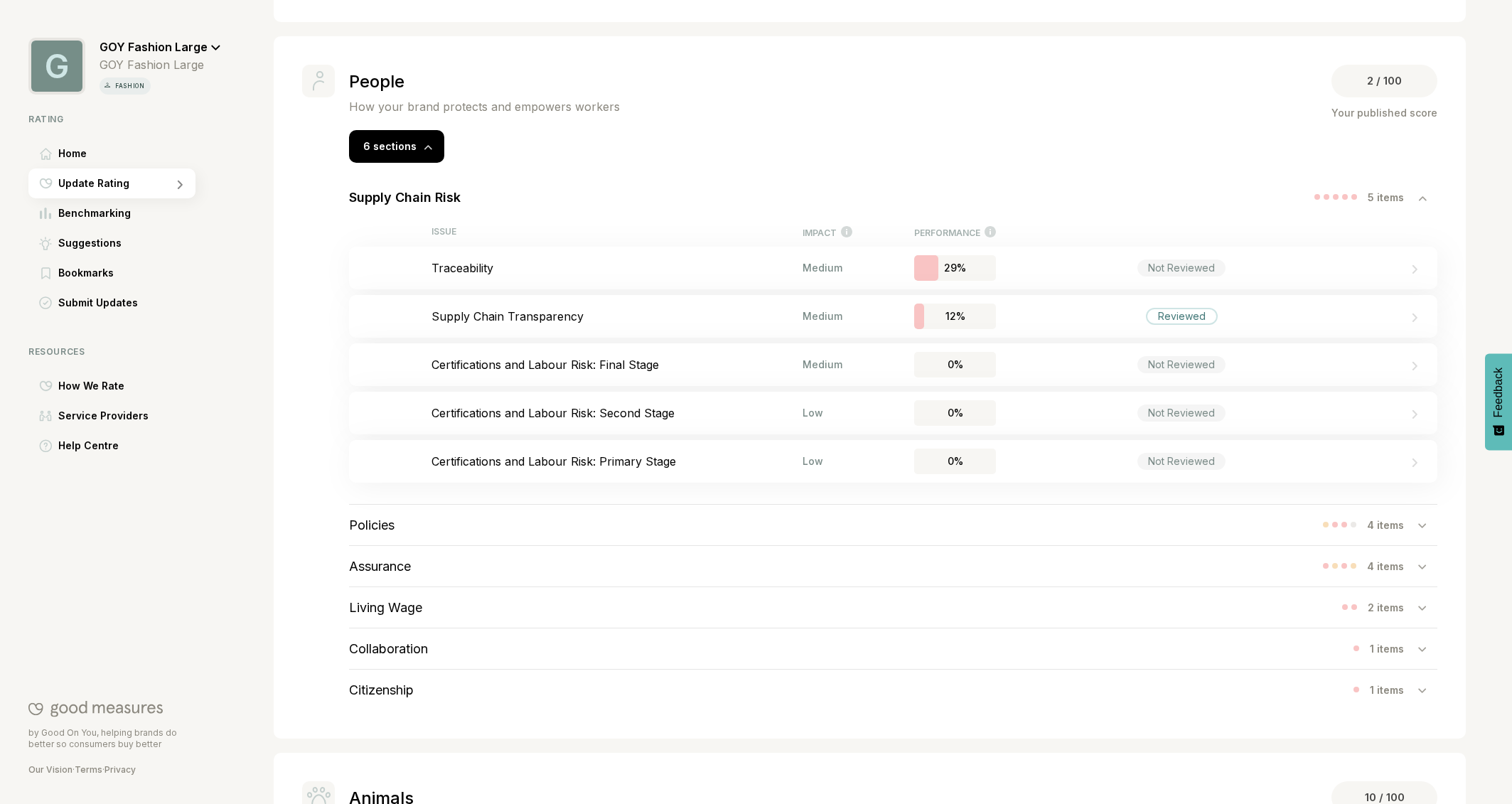
scroll to position [974, 0]
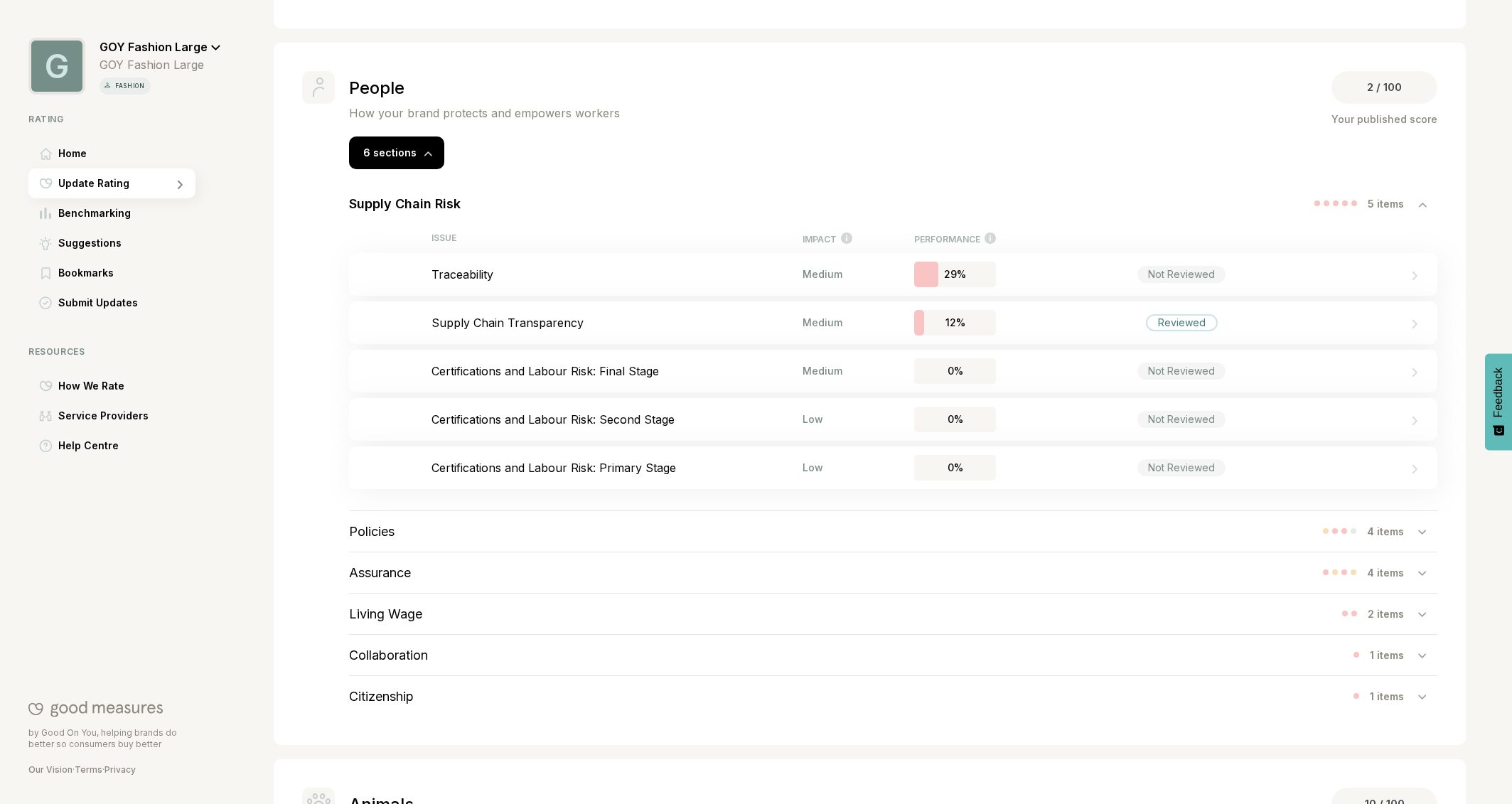
drag, startPoint x: 1423, startPoint y: 203, endPoint x: 815, endPoint y: 525, distance: 688.0
click at [815, 525] on div "Supply Chain Risk 5 items ISSUE IMPACT How significant this issue’s impact is o…" at bounding box center [893, 443] width 1145 height 548
click at [1419, 203] on icon at bounding box center [1423, 204] width 8 height 6
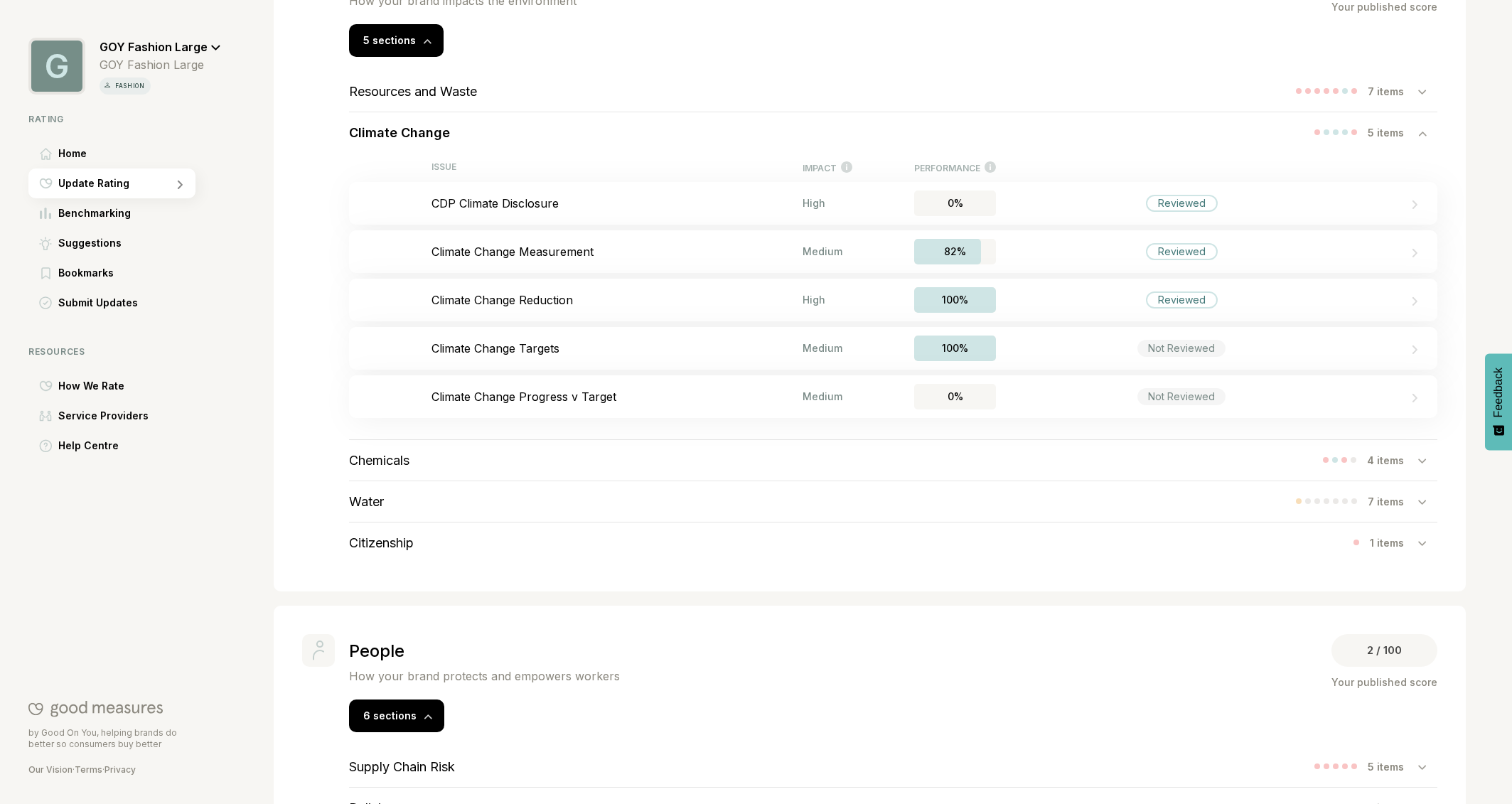
scroll to position [408, 0]
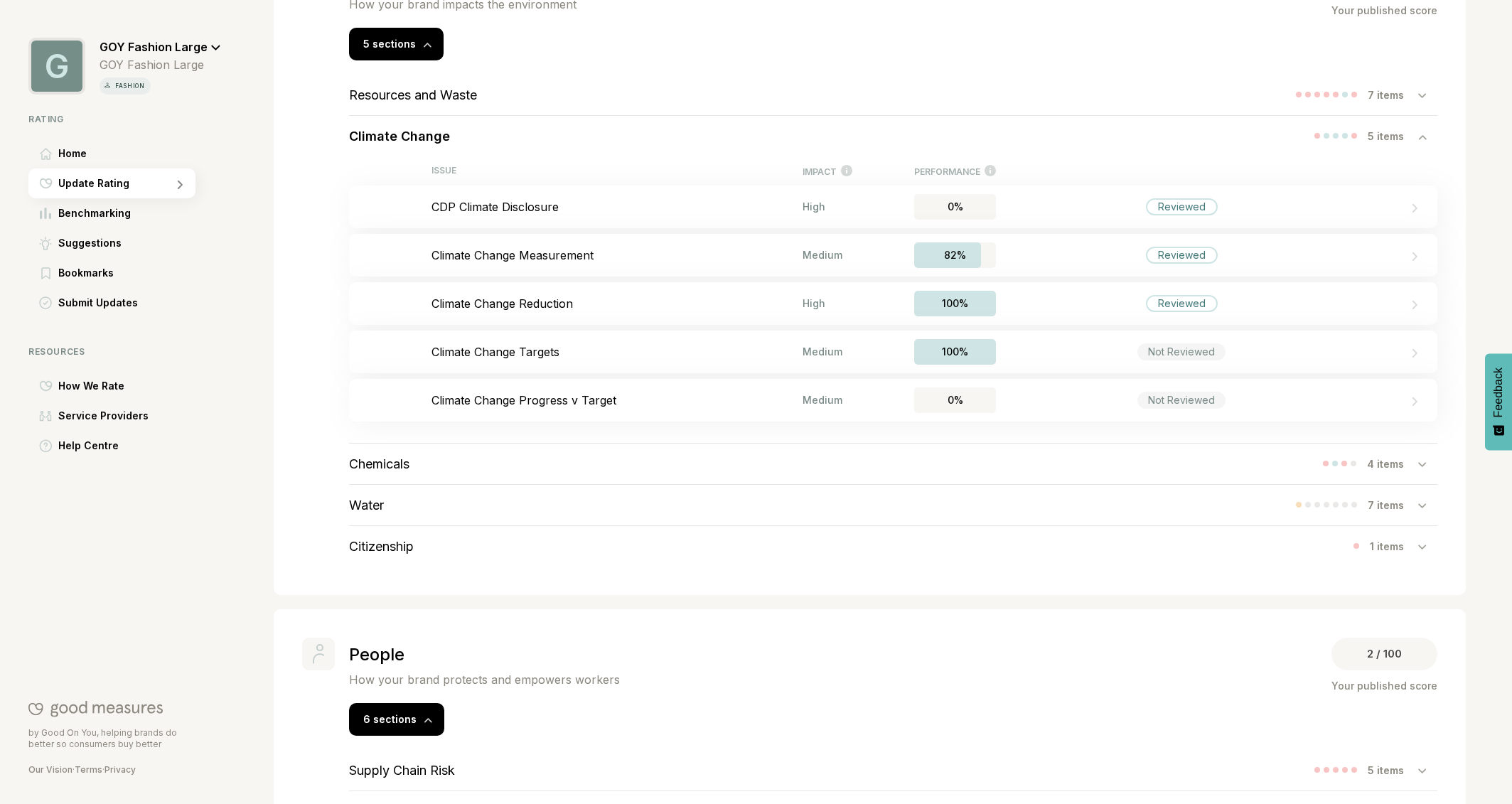
click at [453, 94] on h3 "Resources and Waste" at bounding box center [412, 94] width 128 height 15
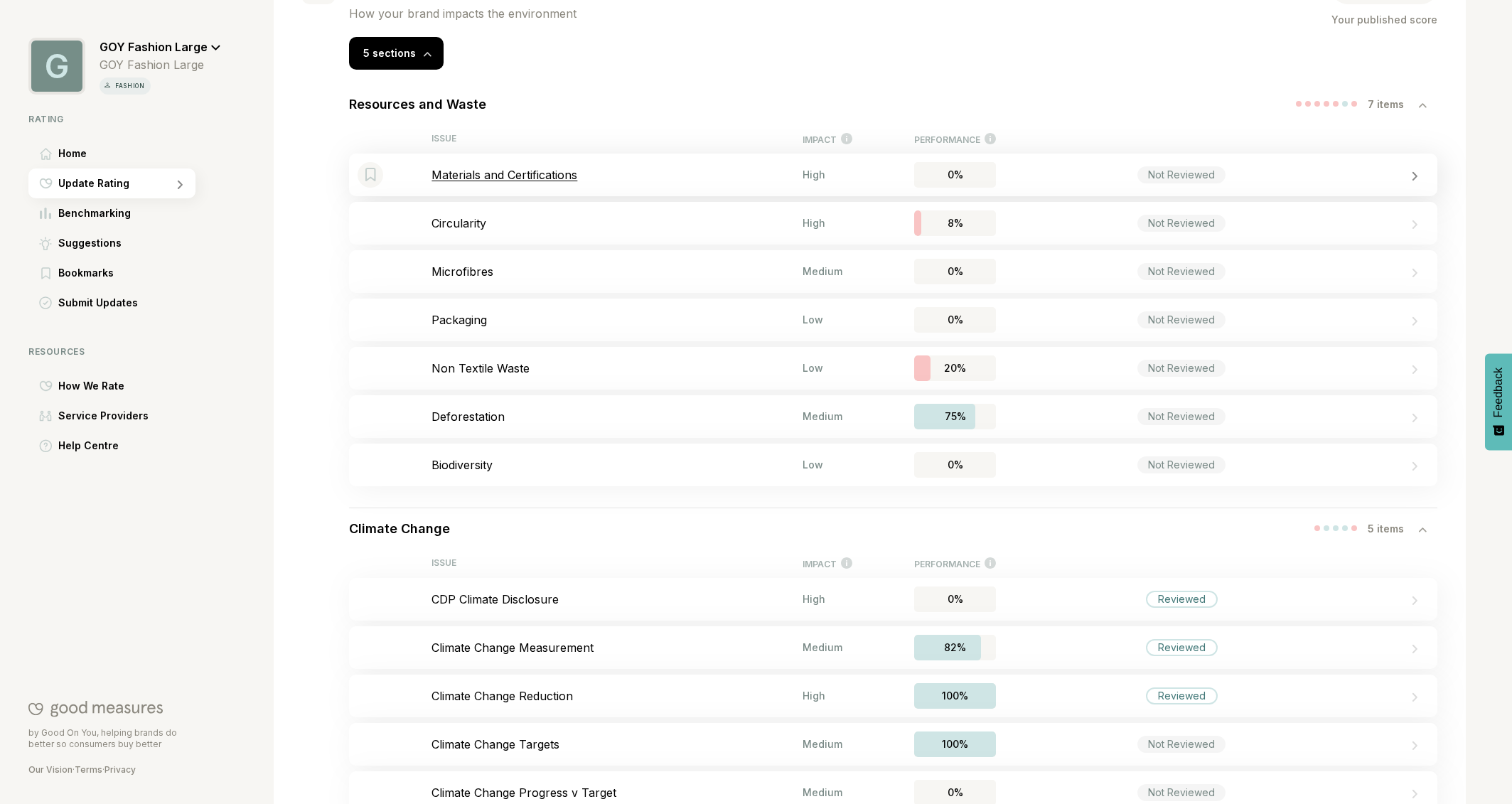
scroll to position [185, 0]
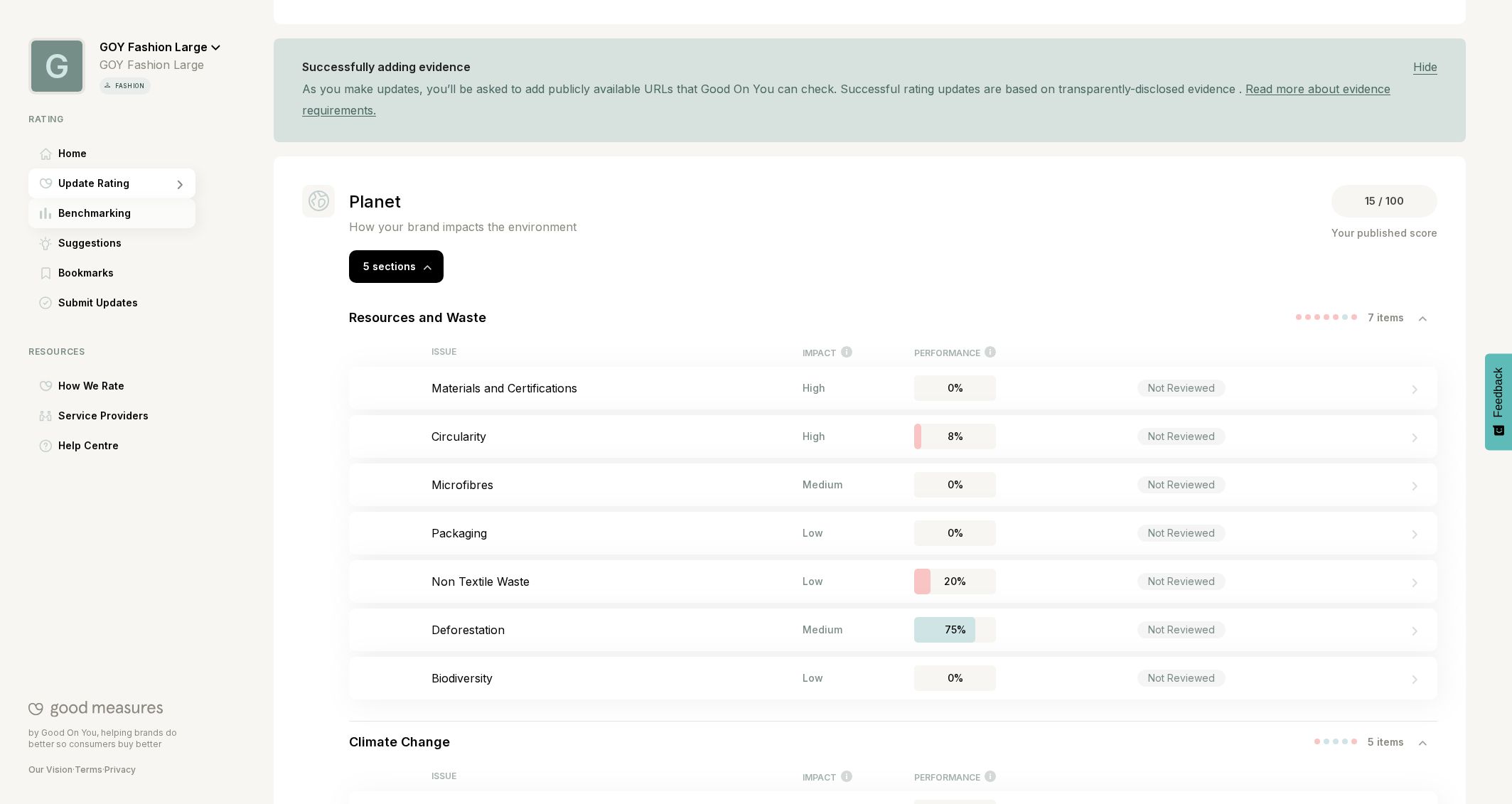
click at [87, 212] on span "Benchmarking" at bounding box center [94, 213] width 72 height 17
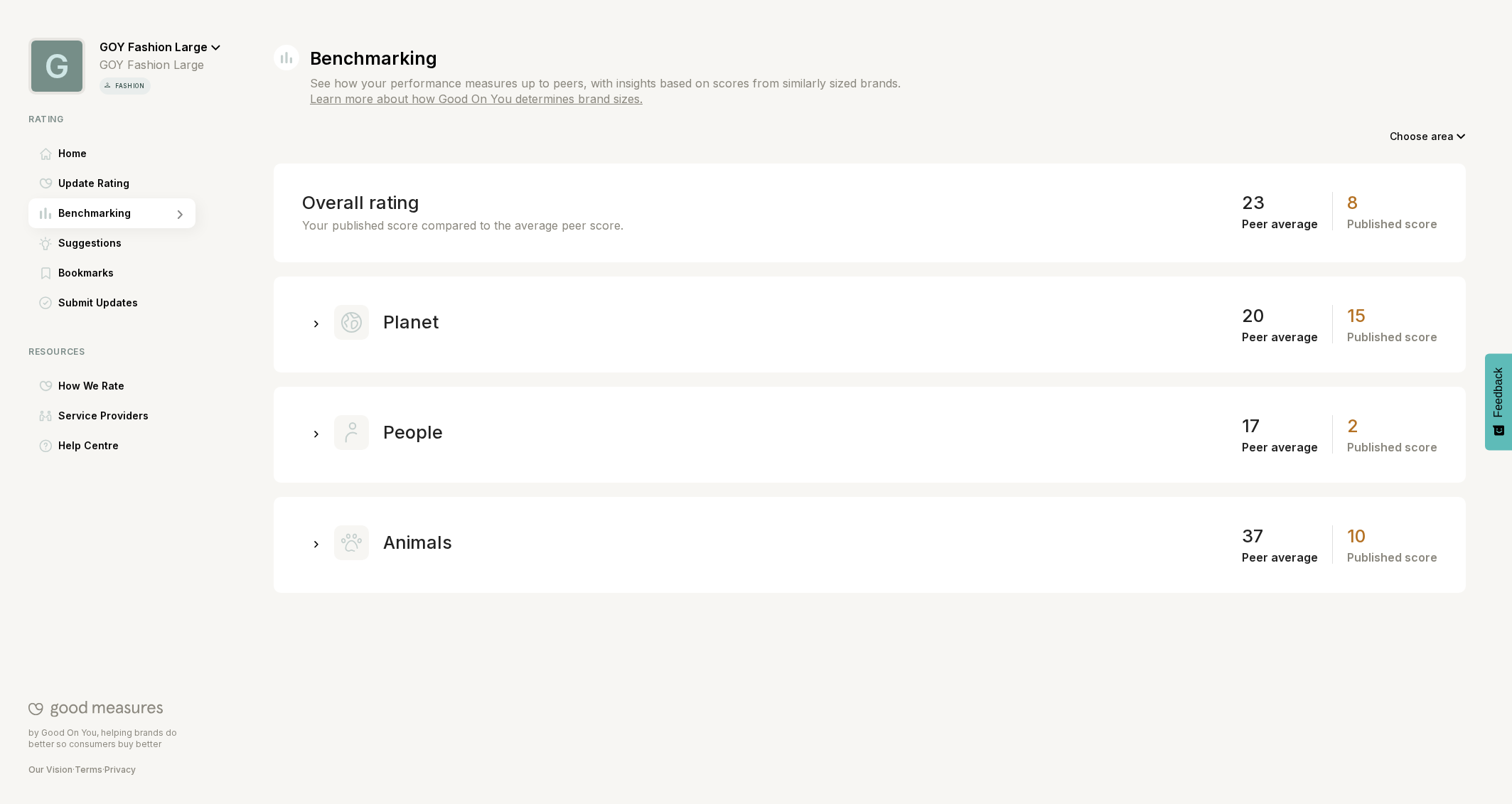
click at [314, 325] on icon at bounding box center [316, 325] width 5 height 8
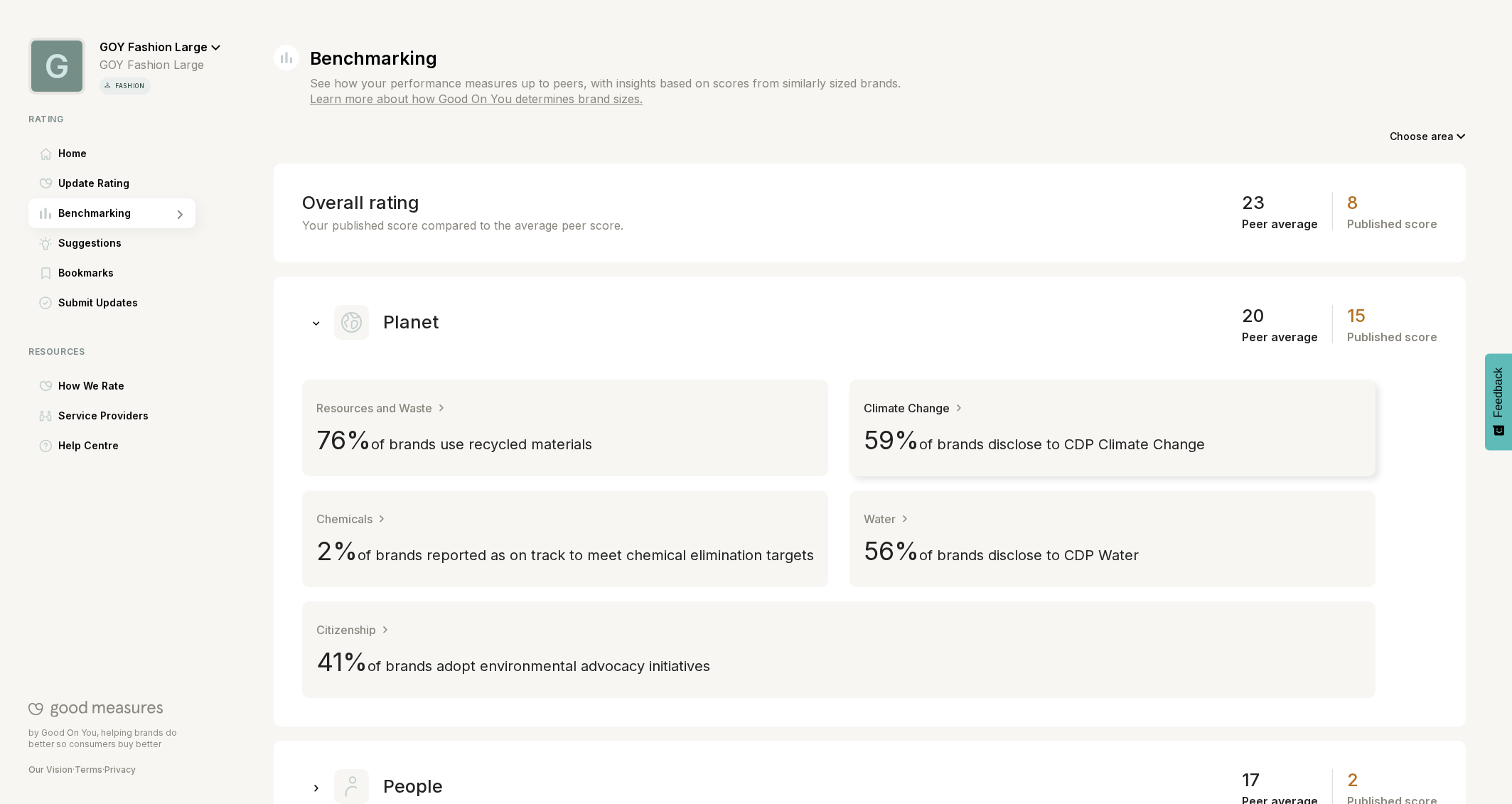
click at [970, 443] on span "of brands disclose to CDP Climate Change" at bounding box center [1061, 444] width 285 height 17
